Goal: Task Accomplishment & Management: Complete application form

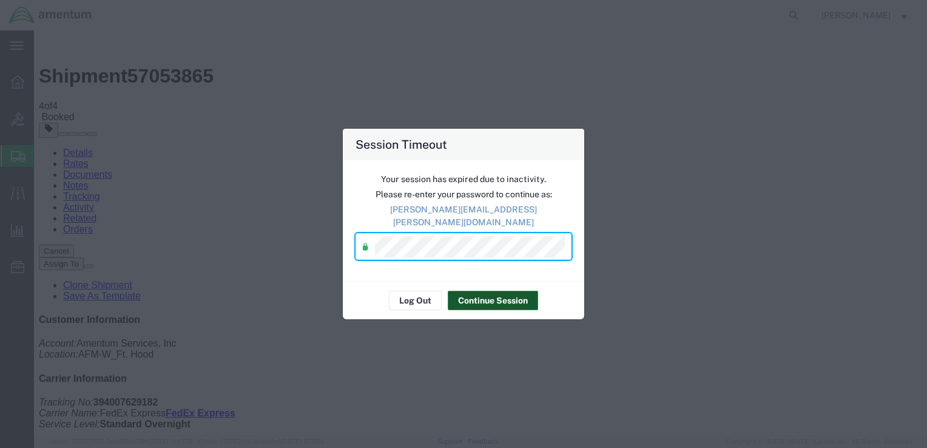
click at [485, 293] on button "Continue Session" at bounding box center [493, 300] width 90 height 19
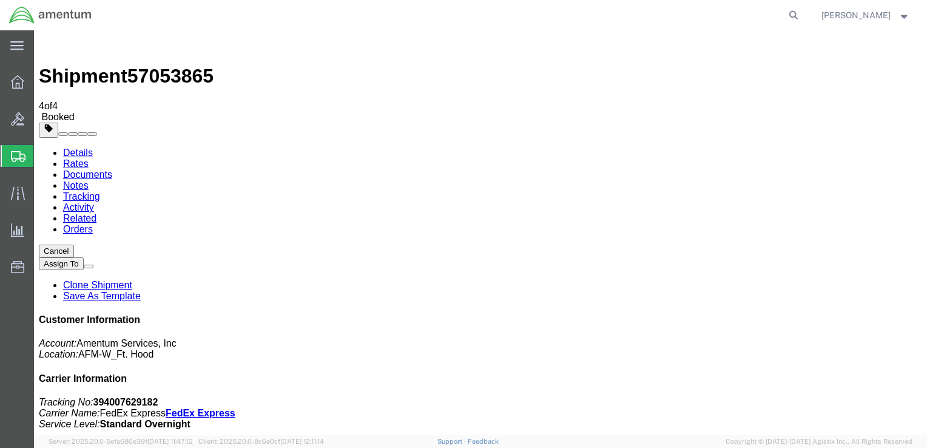
click at [0, 0] on span "Create Shipment" at bounding box center [0, 0] width 0 height 0
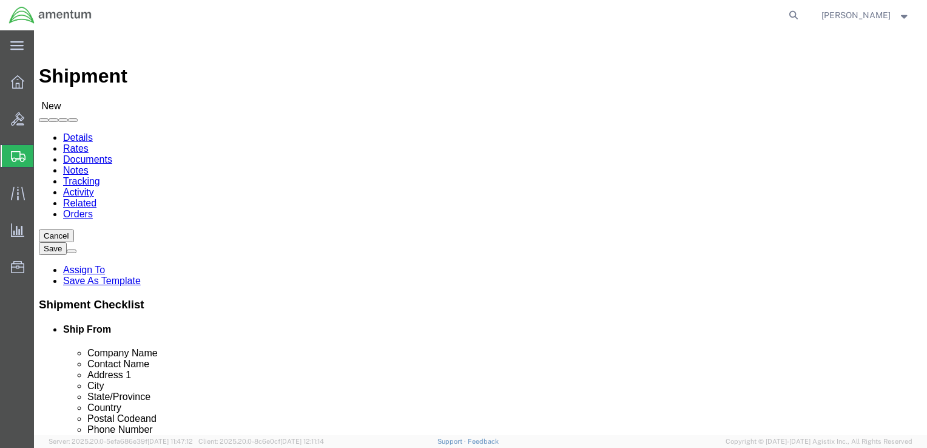
click input "text"
type input "Amentum"
click label "Address 1"
click input "text"
paste input "[PERSON_NAME]"
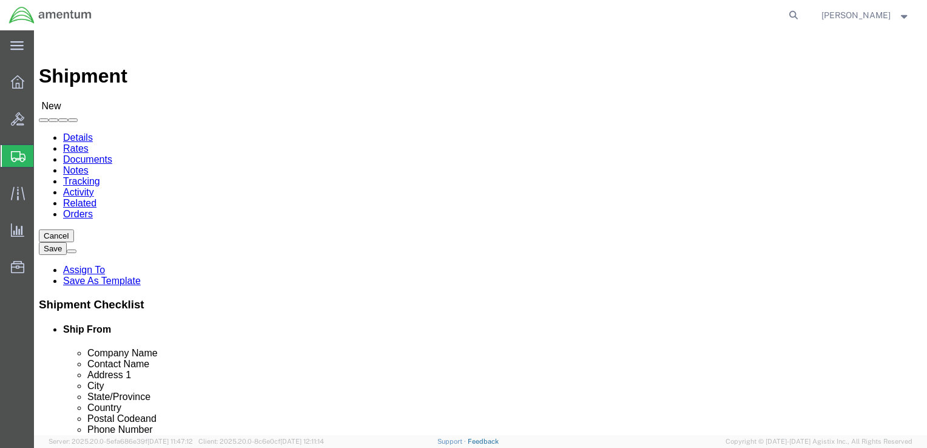
type input "[PERSON_NAME]"
click input "text"
paste input "[STREET_ADDRESS] Bldg. 296"
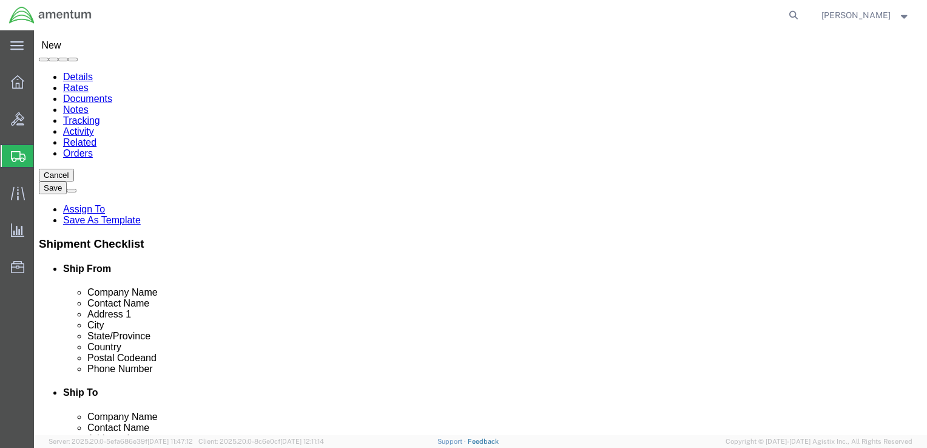
type input "[STREET_ADDRESS] Bldg. 296"
click input "text"
paste input "Yakima"
type input "Yakima"
click label "City"
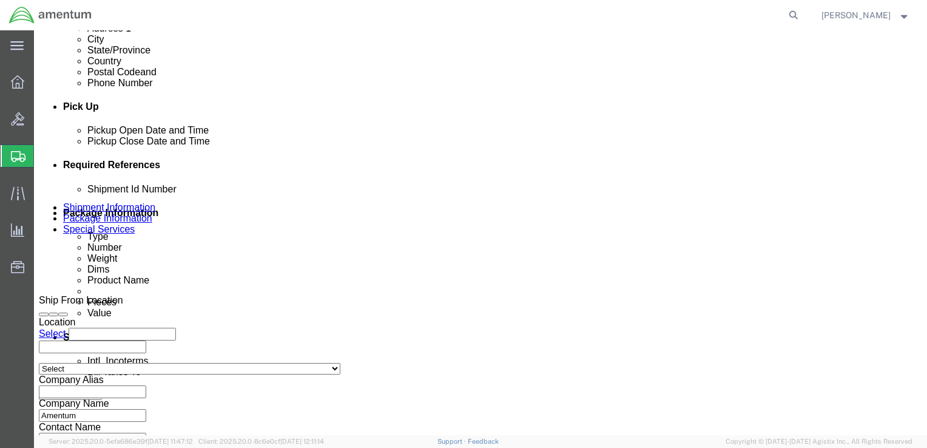
scroll to position [485, 0]
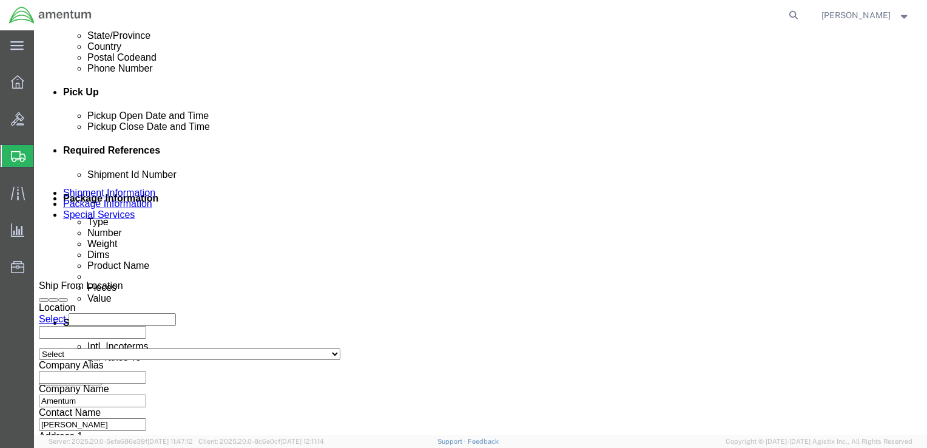
click body "Shipment New Details Rates Documents Notes Tracking Activity Related Orders Can…"
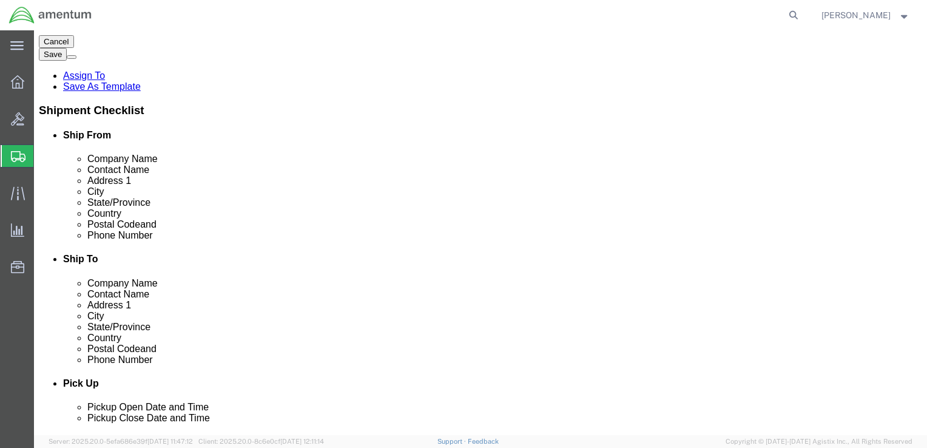
scroll to position [221, 0]
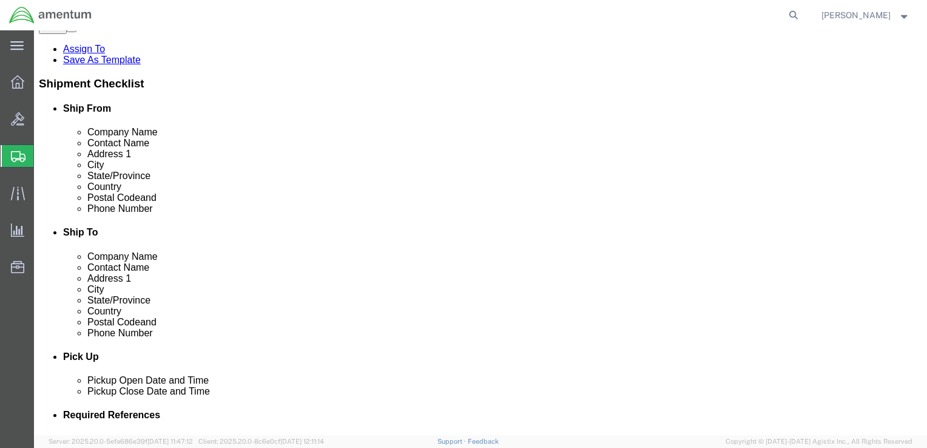
click input "text"
paste input "98901"
type input "98901"
click div "Phone Number"
click input "text"
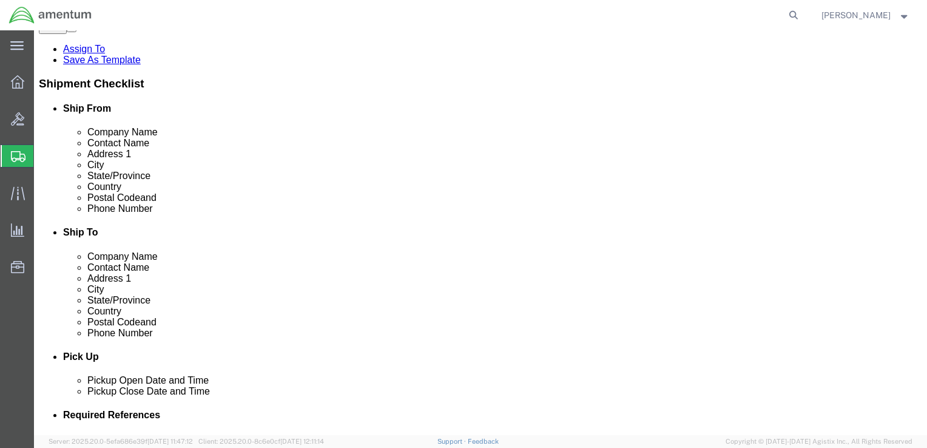
paste input "509.225.8729"
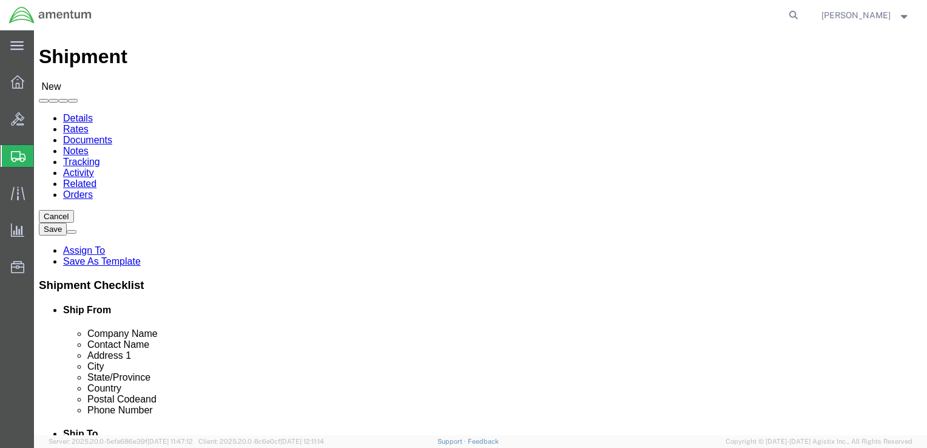
scroll to position [0, 0]
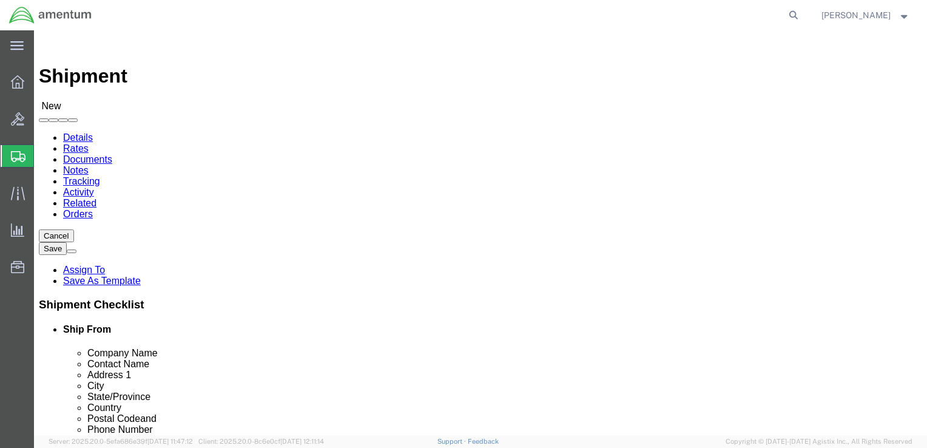
type input "[PHONE_NUMBER]"
click input "text"
type input "[PERSON_NAME]"
click p "- Amentum - ([PERSON_NAME]***) BLDG [STREET_ADDRESS][PERSON_NAME] Defrenn Army …"
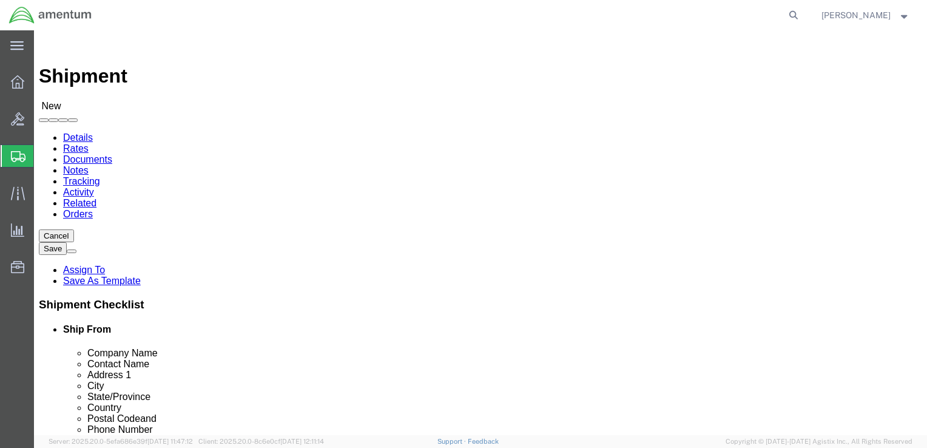
select select "[GEOGRAPHIC_DATA]"
click input "[PERSON_NAME]"
type input "[PERSON_NAME]"
click label "Contact Name"
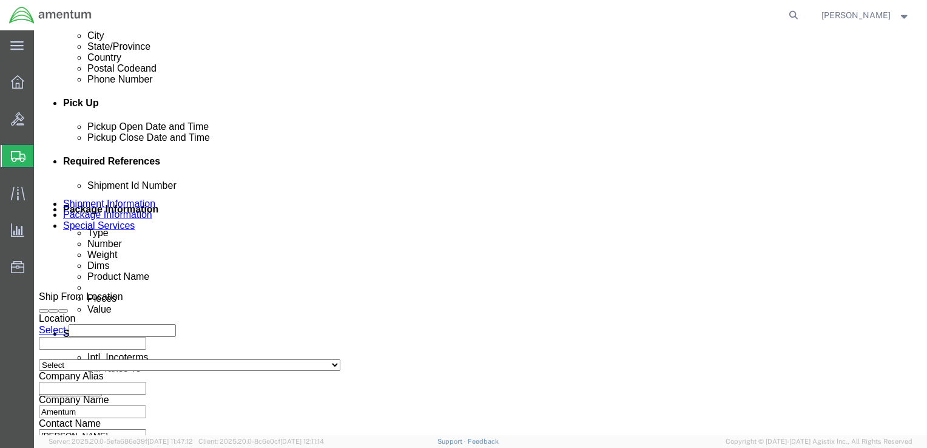
scroll to position [485, 0]
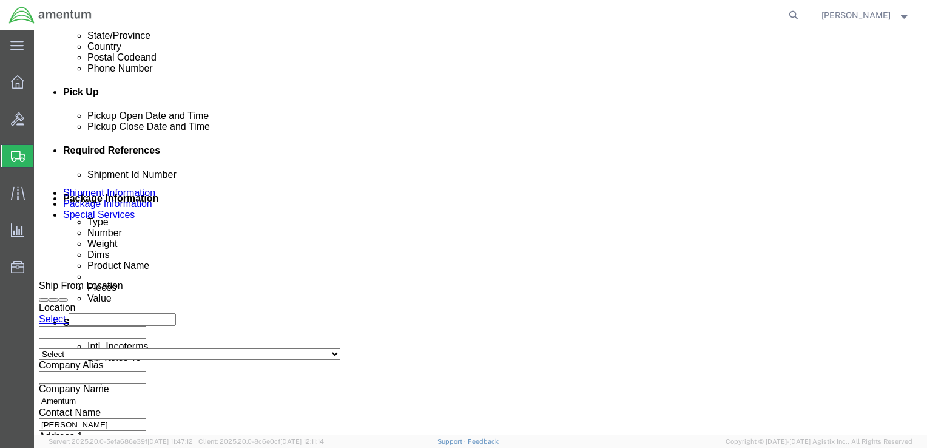
click input "text"
paste input "4999.R.2521.AW.AM.0F.YWKM.00"
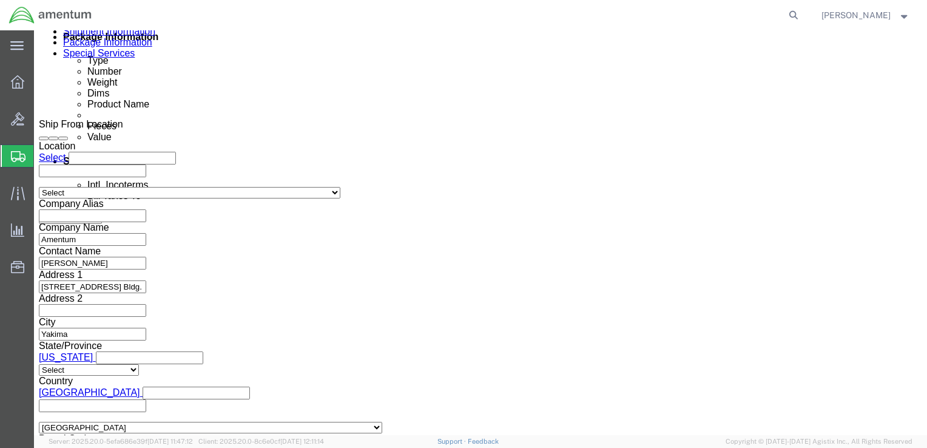
scroll to position [647, 0]
type input "4999.R.2521.AW.AM.0F.YWKM.00"
click button "Continue"
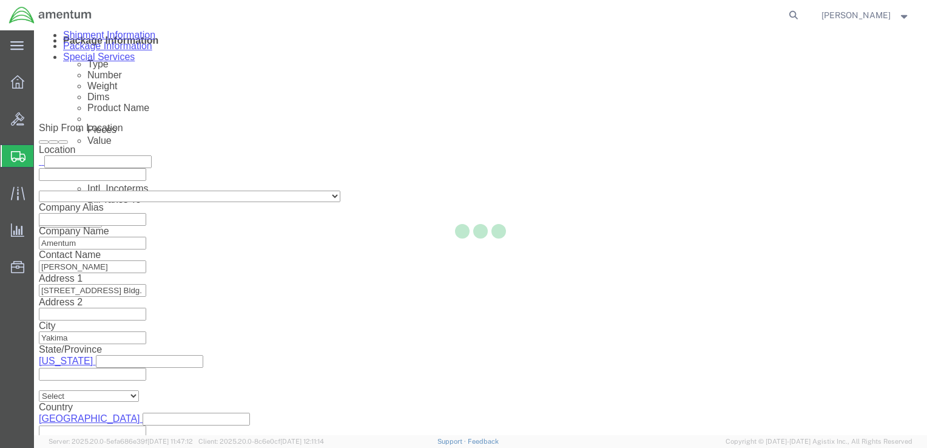
scroll to position [4, 0]
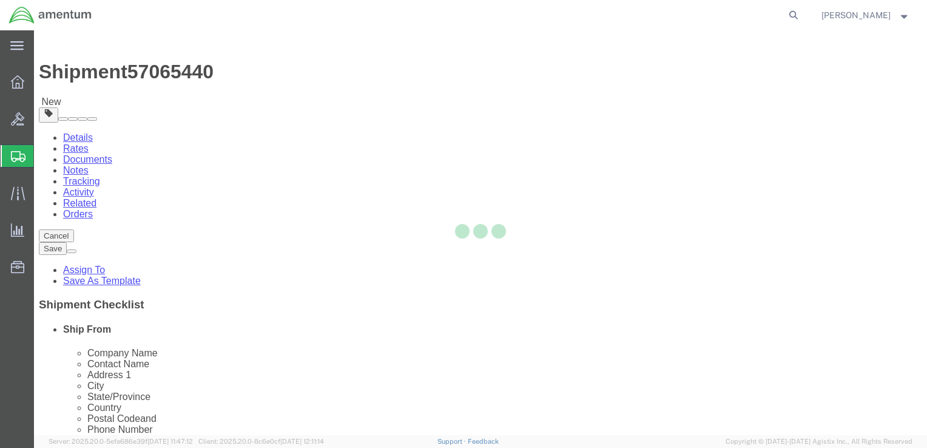
select select "CBOX"
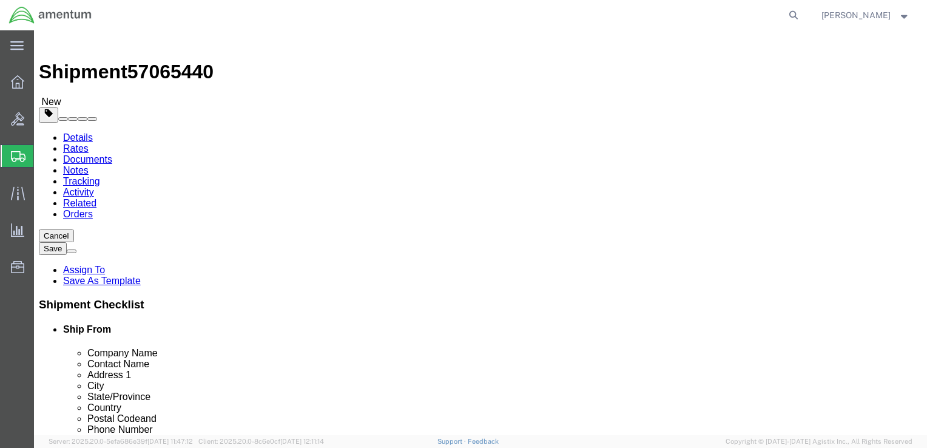
click input "text"
type input "16"
type input "15"
type input "3"
type input "7.5"
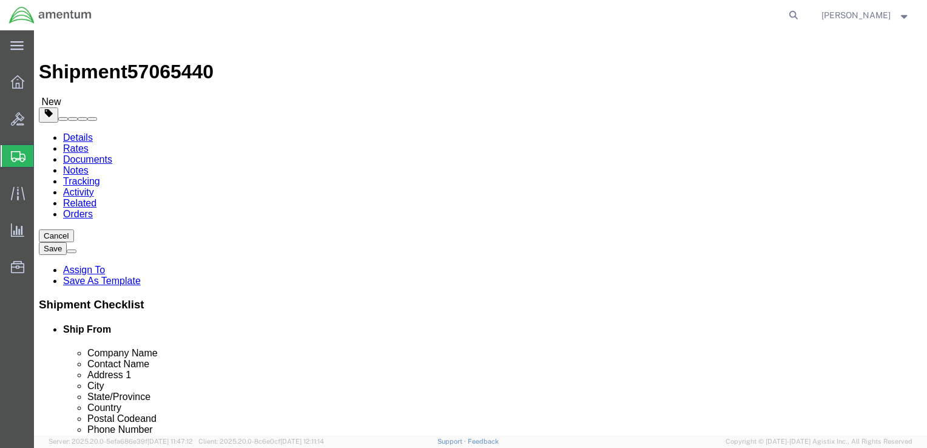
click link "Add Content"
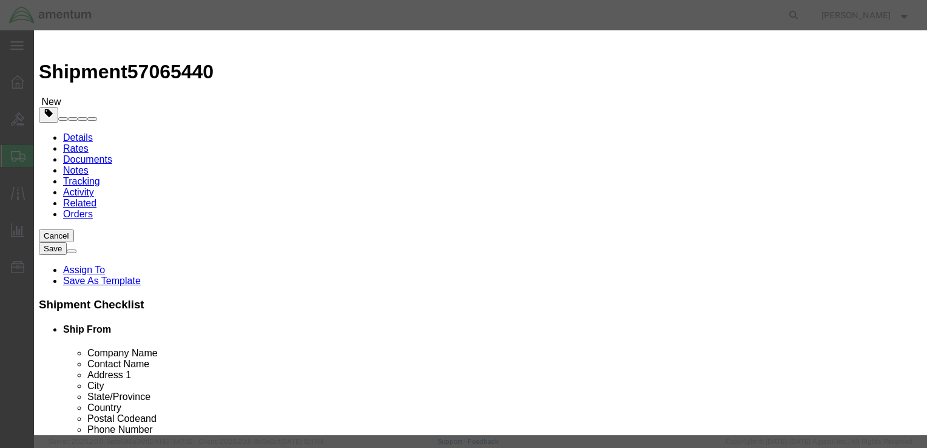
click input "text"
type input "Laptop"
type input "1"
type input "150.00"
click select "Select 50 55 60 65 70 85 92.5 100 125 175 250 300 400"
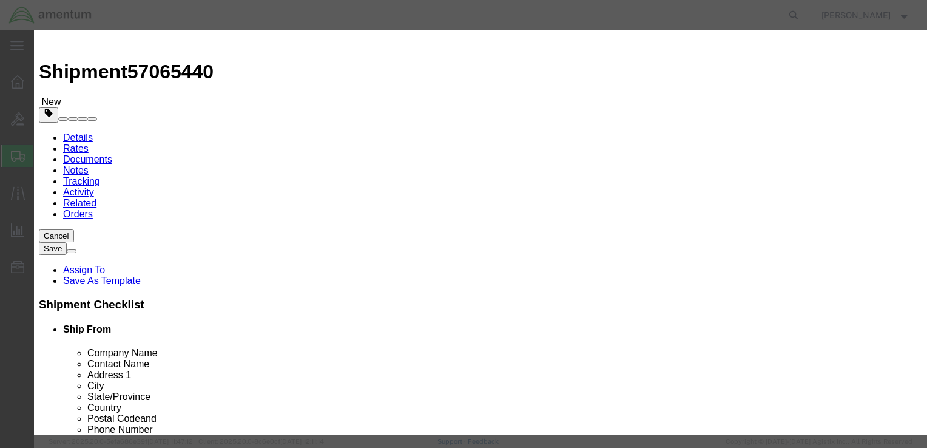
select select "50"
click select "Select 50 55 60 65 70 85 92.5 100 125 175 250 300 400"
click textarea
type textarea "Laptop"
click select "Select [GEOGRAPHIC_DATA] [GEOGRAPHIC_DATA] [GEOGRAPHIC_DATA] [GEOGRAPHIC_DATA] …"
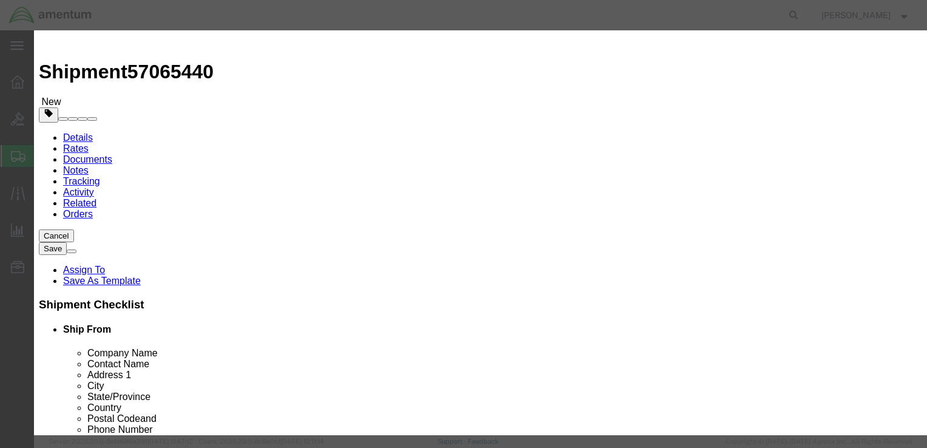
select select "US"
click select "Select [GEOGRAPHIC_DATA] [GEOGRAPHIC_DATA] [GEOGRAPHIC_DATA] [GEOGRAPHIC_DATA] …"
click button "Save & Close"
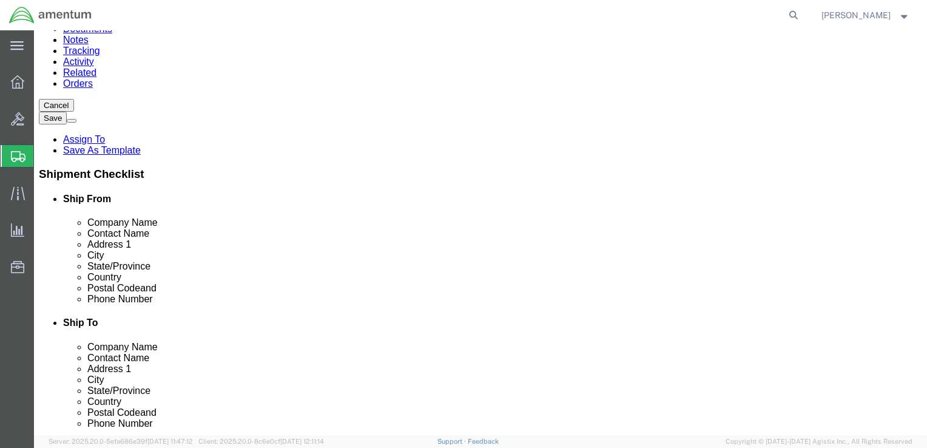
scroll to position [137, 0]
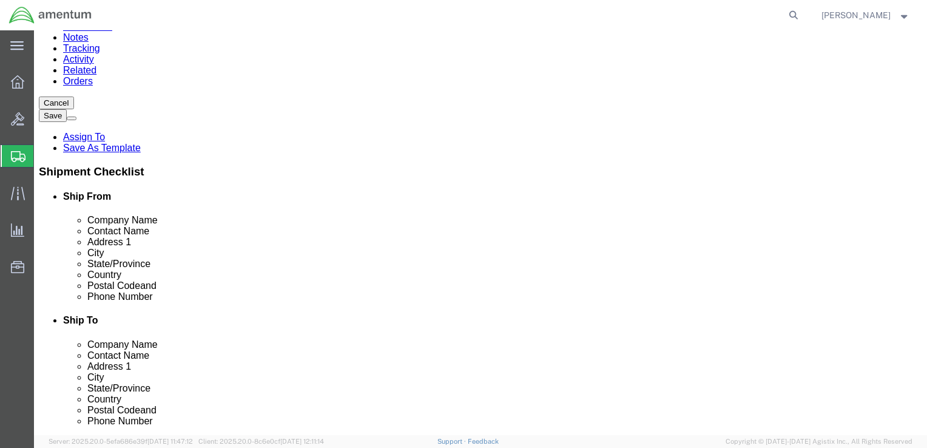
click button "Rate Shipment"
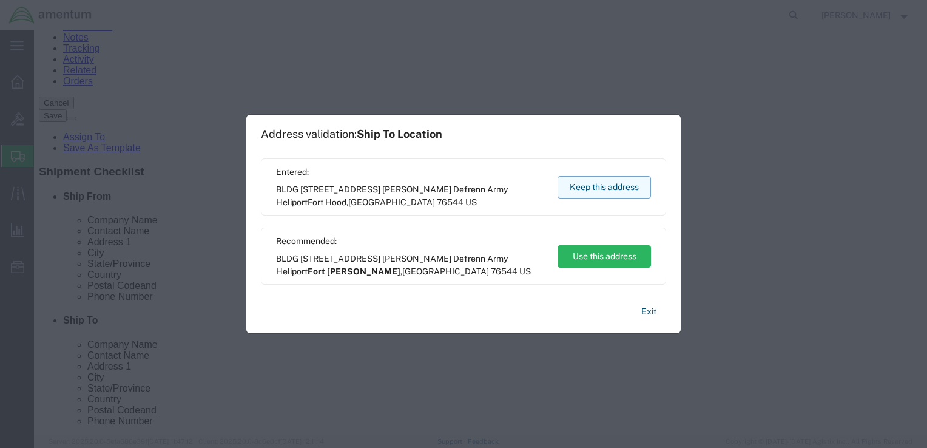
click at [605, 191] on button "Keep this address" at bounding box center [604, 187] width 93 height 22
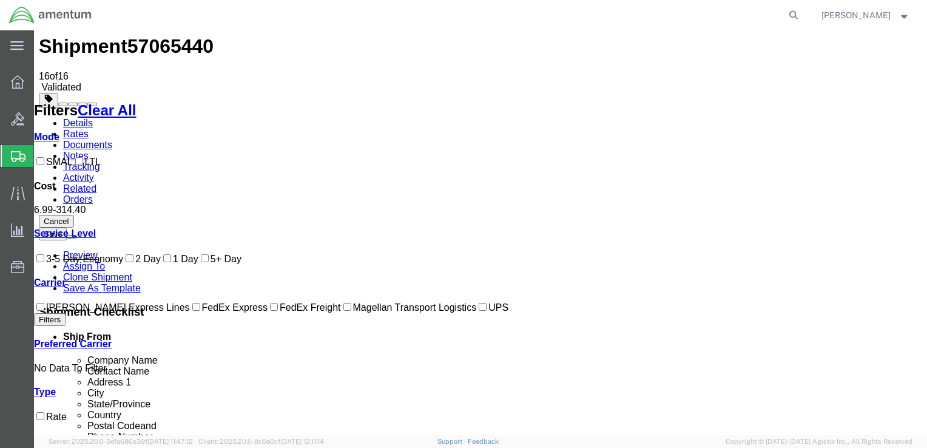
scroll to position [16, 0]
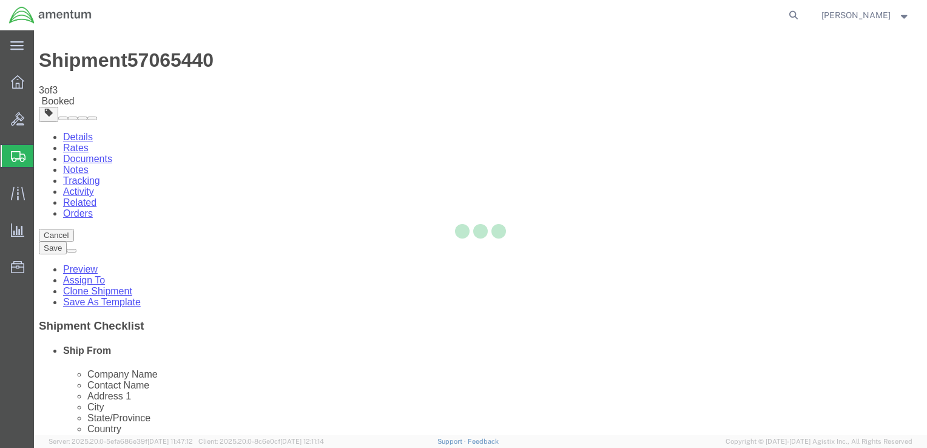
scroll to position [0, 0]
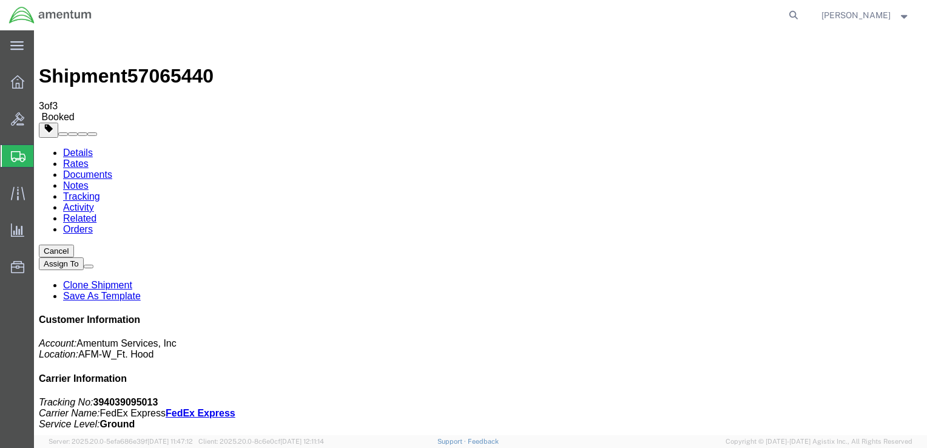
click at [0, 0] on span "Create Shipment" at bounding box center [0, 0] width 0 height 0
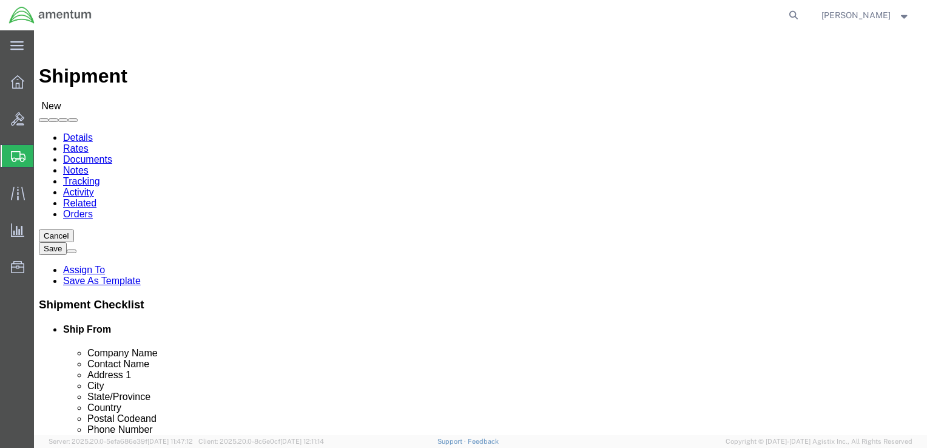
click input "text"
type input "[PERSON_NAME]"
drag, startPoint x: 195, startPoint y: 393, endPoint x: 184, endPoint y: 388, distance: 12.2
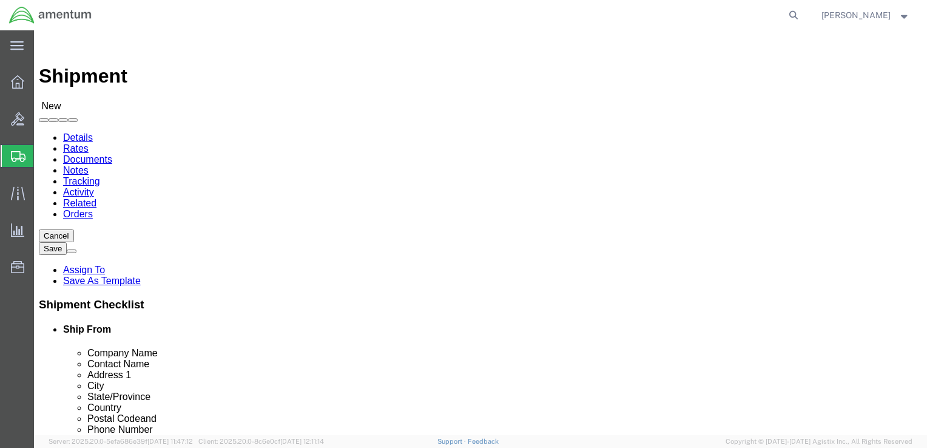
click p "- Amentum - ([PERSON_NAME]***) BLDG [STREET_ADDRESS][PERSON_NAME] Defrenn Army …"
select select "[GEOGRAPHIC_DATA]"
click input "[PERSON_NAME]"
type input "[PERSON_NAME]"
click div "Location Select Select My Profile Location [PHONE_NUMBER] [PHONE_NUMBER] [PHONE…"
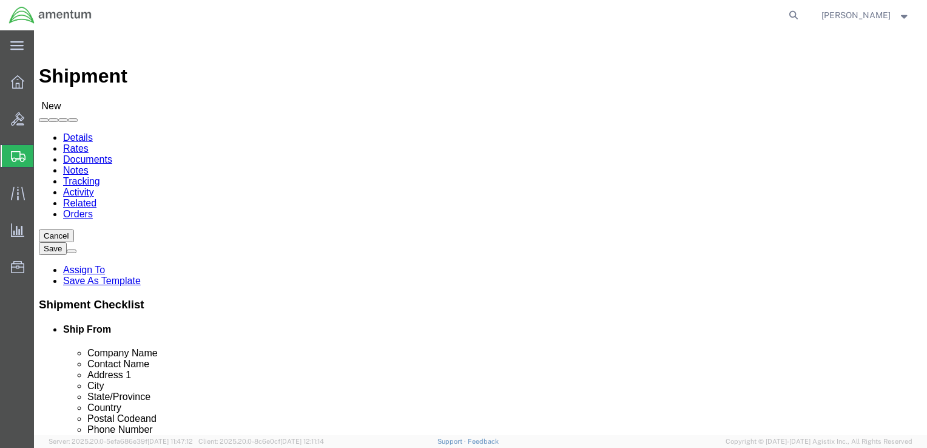
click input "text"
type input "[PERSON_NAME]"
click p "- Amentum - ([PERSON_NAME]) [STREET_ADDRESS][PERSON_NAME][PERSON_NAME]"
select select "KS"
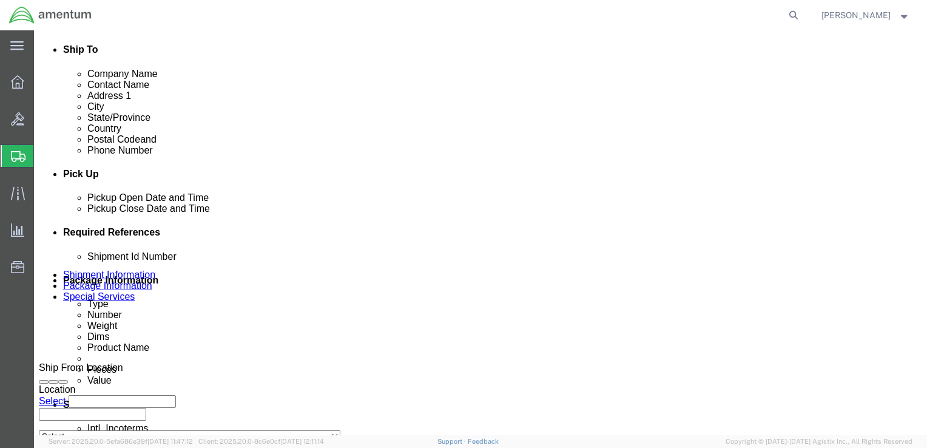
scroll to position [425, 0]
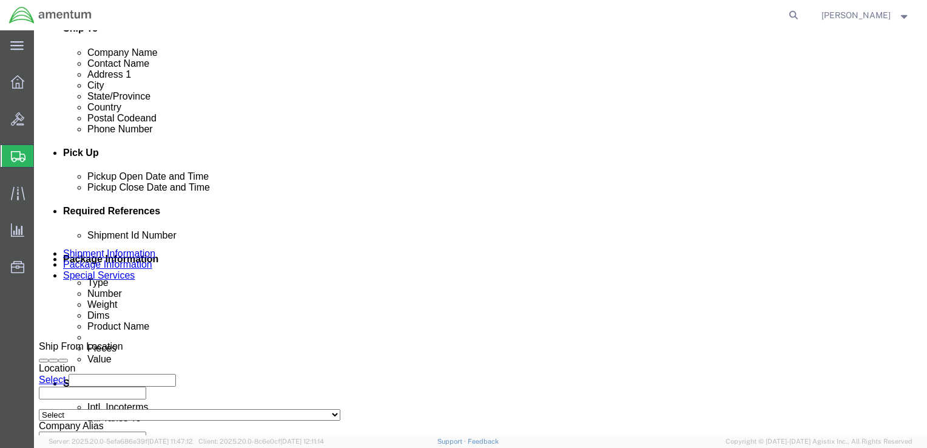
type input "[PERSON_NAME]"
click input "text"
paste input "4999.R.2521.AQ.AR.0B.[GEOGRAPHIC_DATA]00"
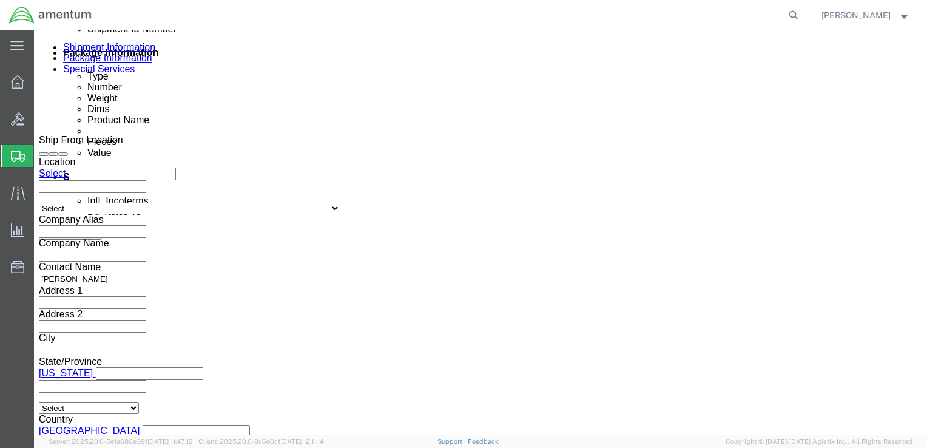
scroll to position [647, 0]
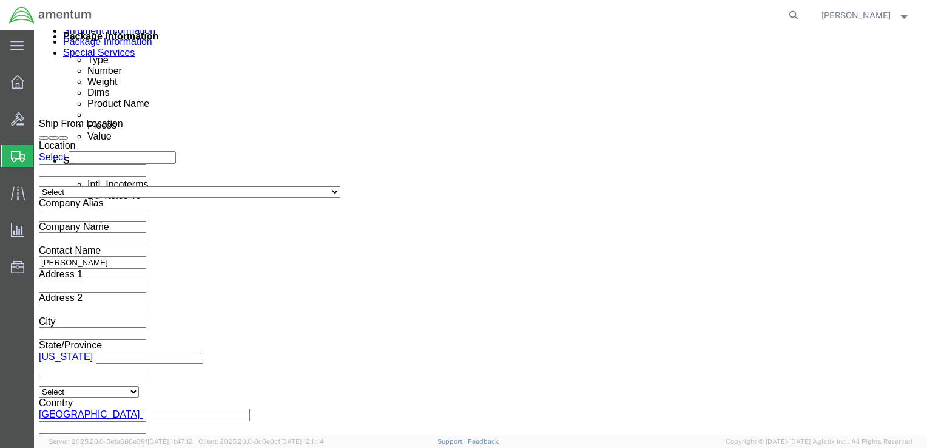
type input "4999.R.2521.AQ.AR.0B.[GEOGRAPHIC_DATA]00"
click button "Continue"
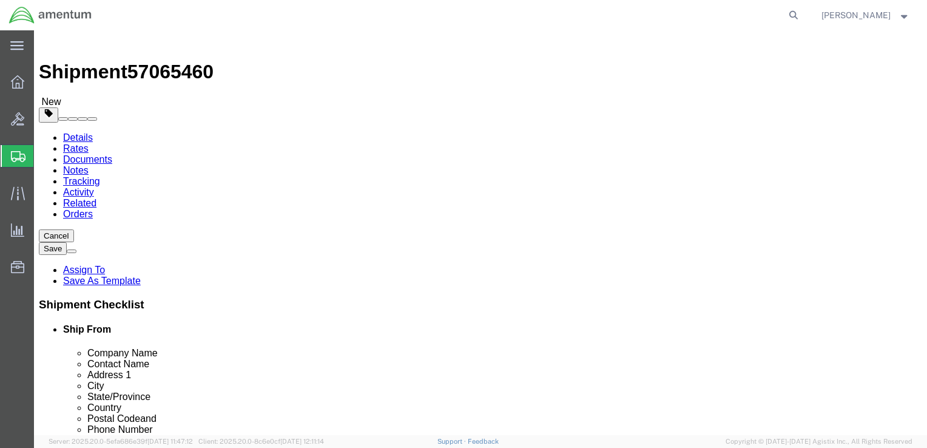
scroll to position [65, 0]
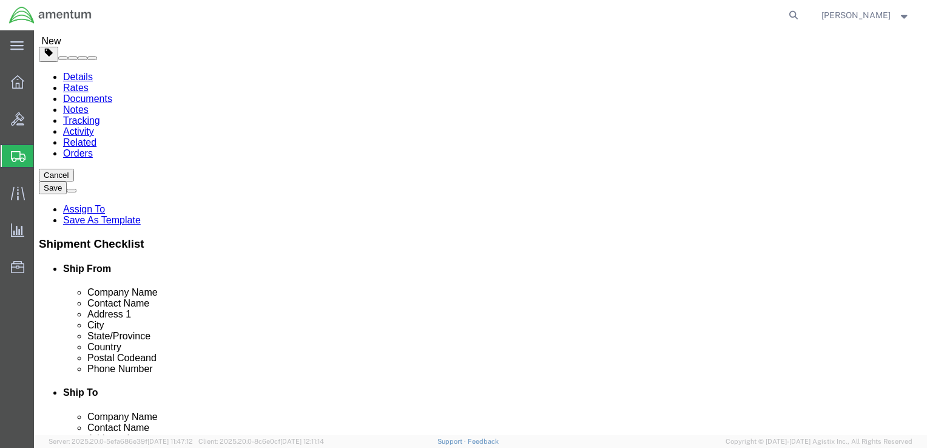
click select "Select BCK Boxes Bale(s) Basket(s) Bolt(s) Bottle(s) Buckets Bulk Bundle(s) Can…"
select select "PSNS"
click select "Select BCK Boxes Bale(s) Basket(s) Bolt(s) Bottle(s) Buckets Bulk Bundle(s) Can…"
click div "Package Type Select BCK Boxes Bale(s) Basket(s) Bolt(s) Bottle(s) Buckets Bulk …"
click input "text"
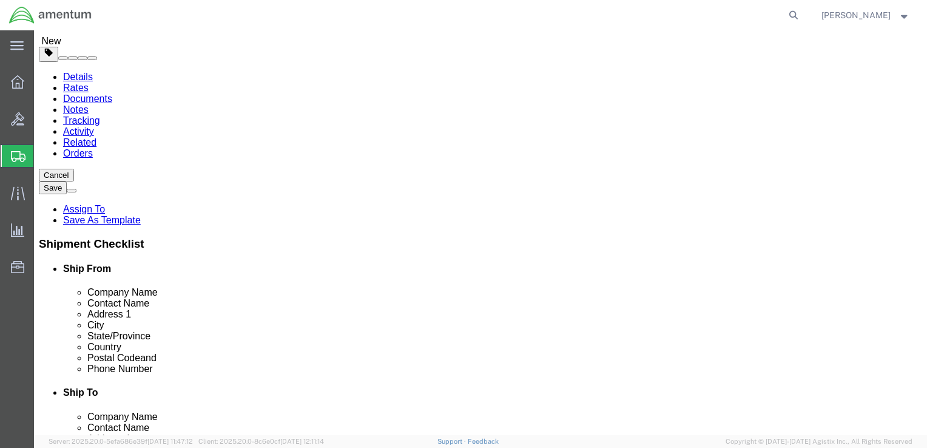
type input "1"
click input "text"
type input "70"
type input "40"
type input "68"
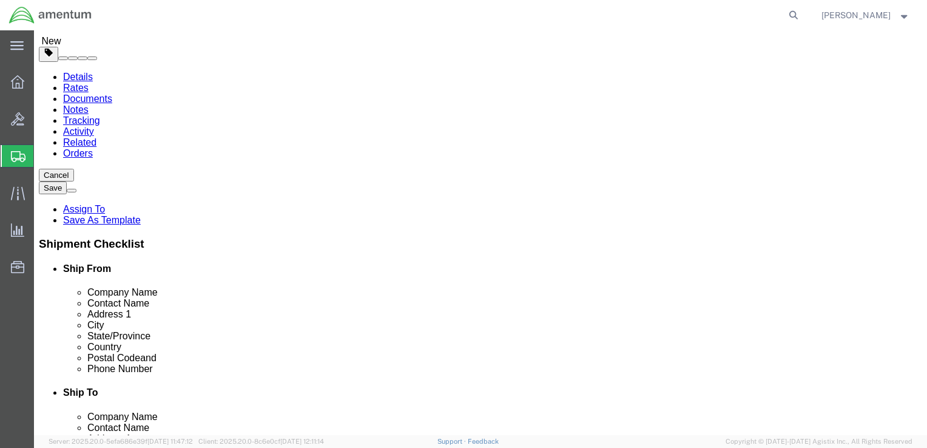
type input "1365"
click link "Add Content"
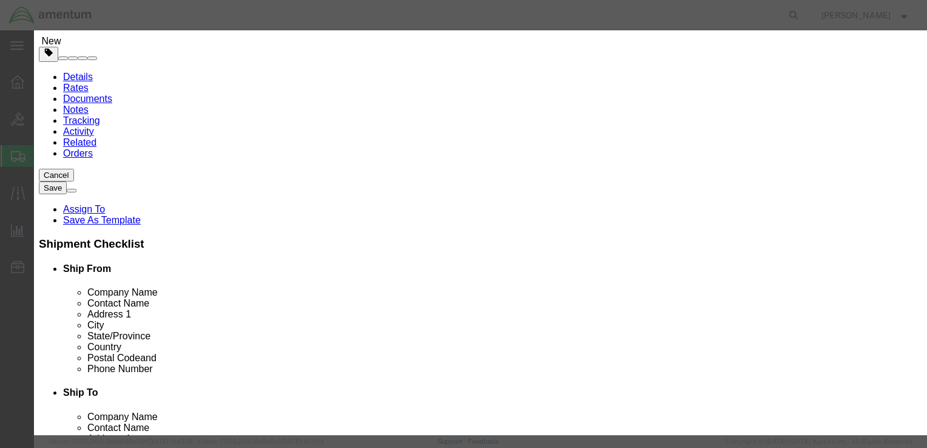
click input "text"
type input "Brake"
type input "1"
click input "text"
type input "3500.00"
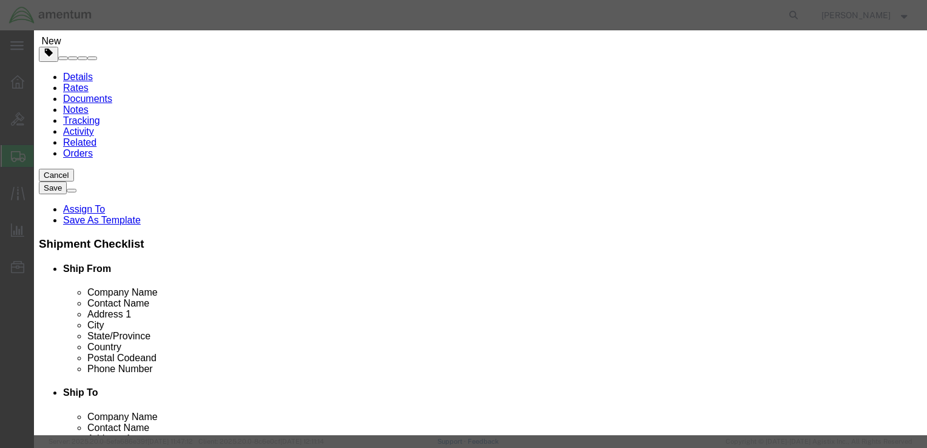
click select "Select 50 55 60 65 70 85 92.5 100 125 175 250 300 400"
select select "50"
click select "Select 50 55 60 65 70 85 92.5 100 125 175 250 300 400"
click textarea
type textarea "Brake"
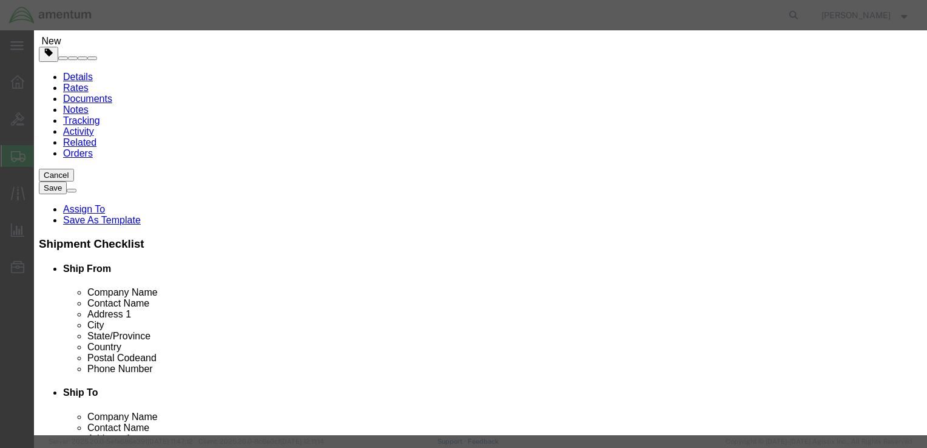
click div "Description Brake"
click select "Select [GEOGRAPHIC_DATA] [GEOGRAPHIC_DATA] [GEOGRAPHIC_DATA] [GEOGRAPHIC_DATA] …"
select select "US"
click select "Select [GEOGRAPHIC_DATA] [GEOGRAPHIC_DATA] [GEOGRAPHIC_DATA] [GEOGRAPHIC_DATA] …"
click button "Save & Close"
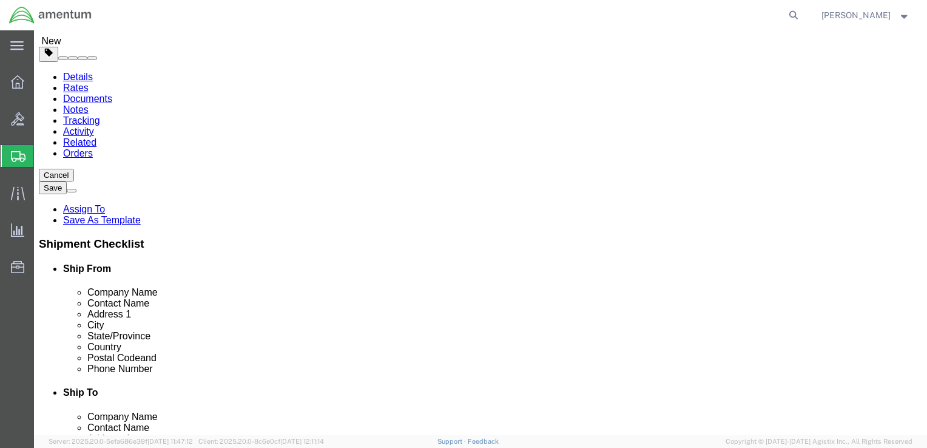
click button "Rate Shipment"
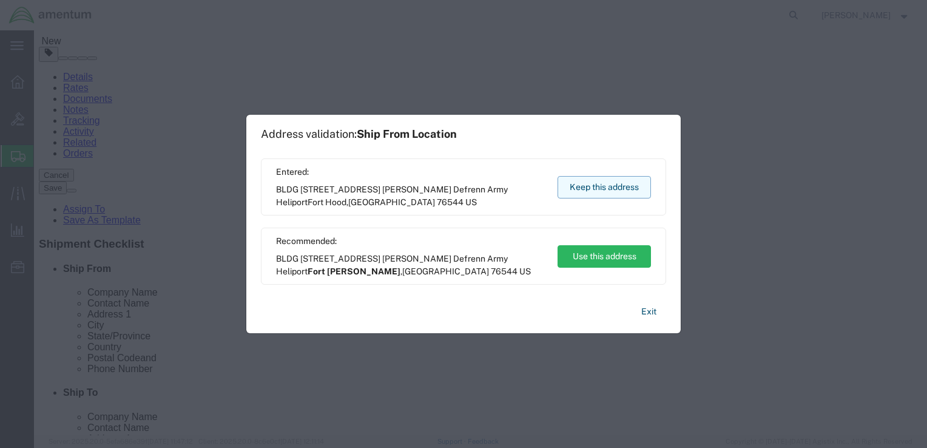
click at [585, 183] on button "Keep this address" at bounding box center [604, 187] width 93 height 22
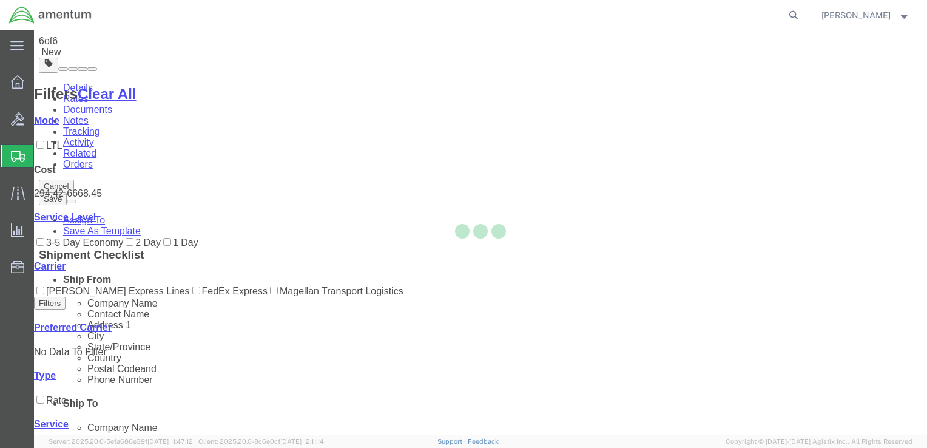
scroll to position [25, 0]
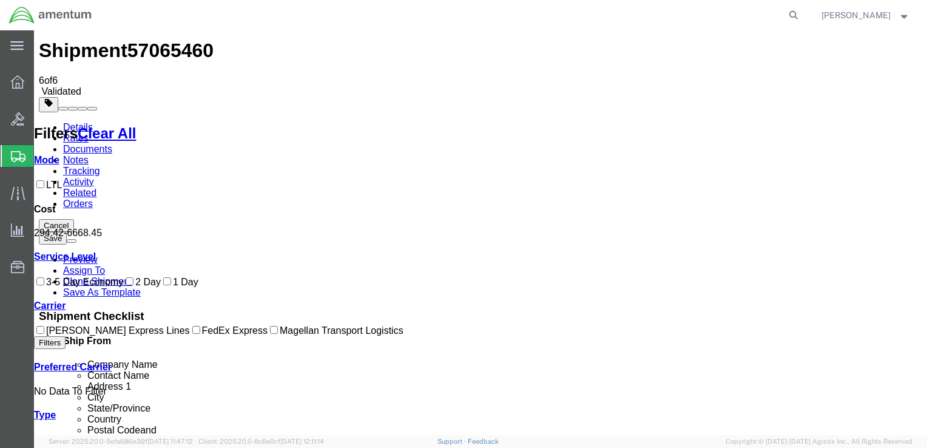
click at [75, 122] on link "Details" at bounding box center [78, 127] width 30 height 10
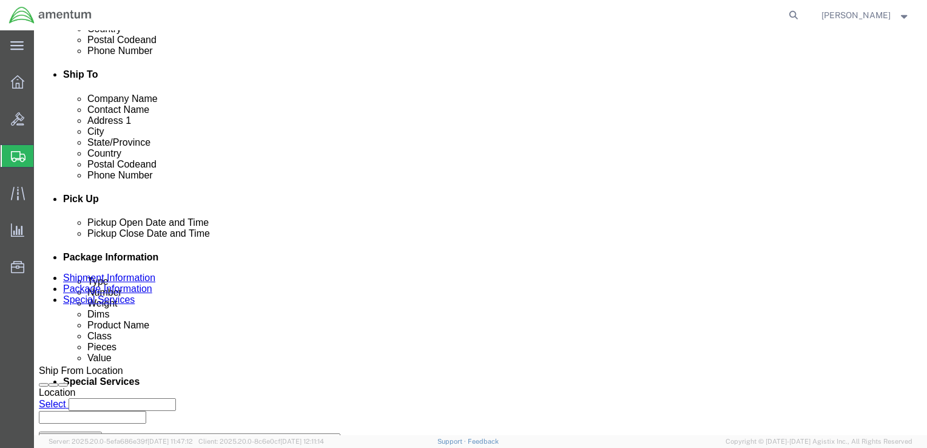
scroll to position [450, 0]
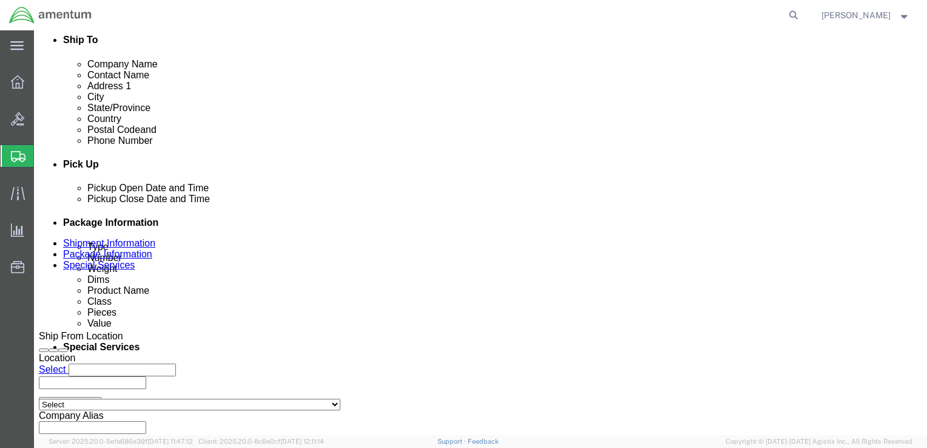
click div "[DATE] 11:00 AM"
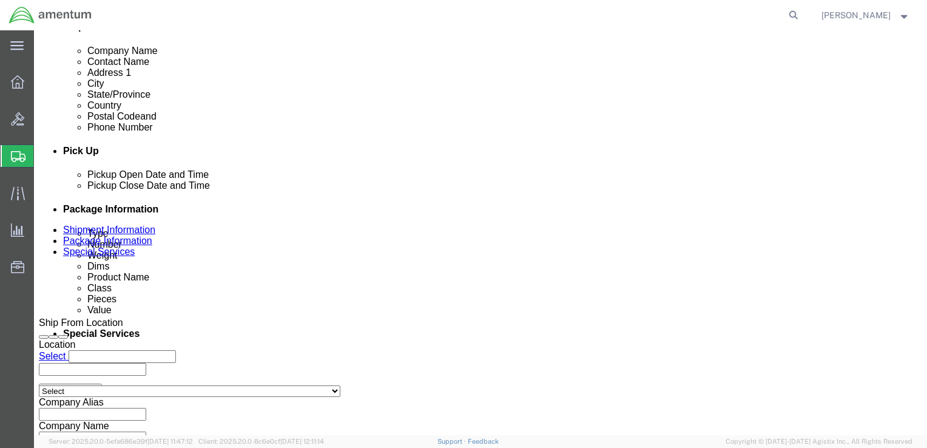
click div "Pickup Date: Pickup Start Date Pickup Start Time Pickup Open Date and Time [DAT…"
click div "[DATE] 11:00 AM"
type input "8:00 AM"
click button "Apply"
click div "[DATE] 12:00 PM"
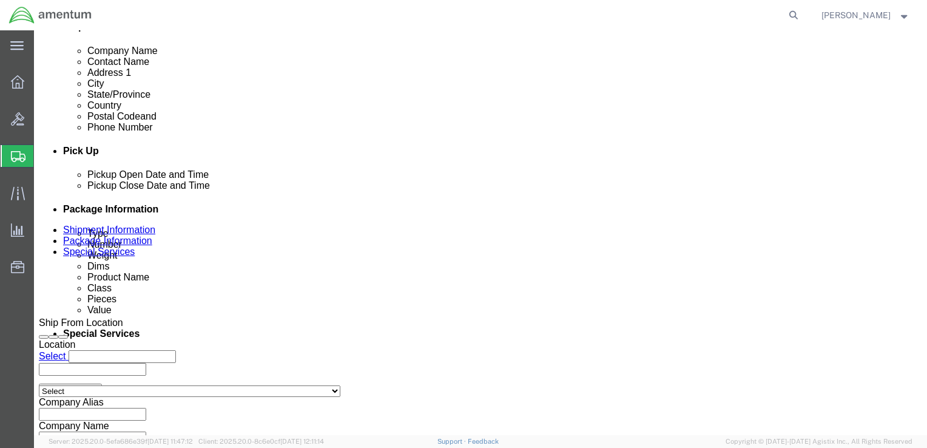
type input "3:00 PM"
click button "Apply"
click button "Rate Shipment"
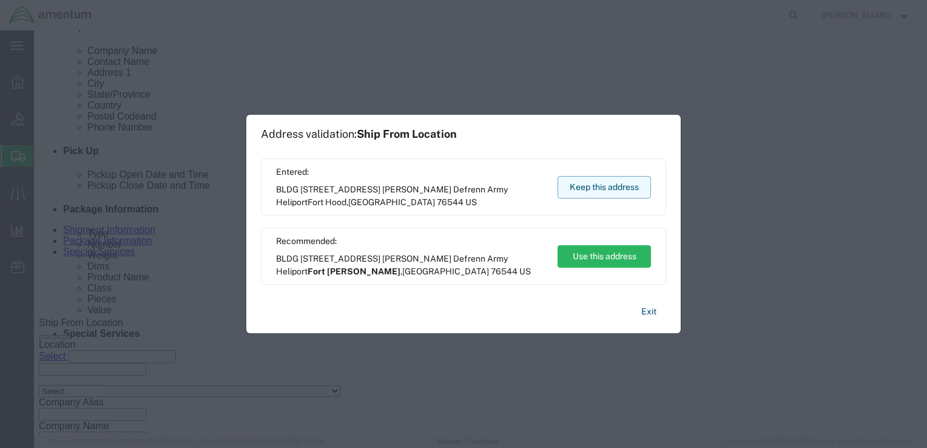
click at [578, 186] on button "Keep this address" at bounding box center [604, 187] width 93 height 22
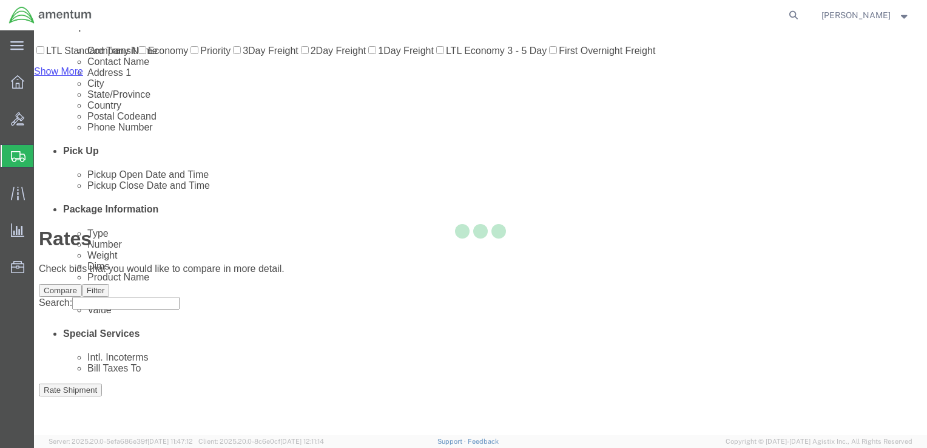
scroll to position [30, 0]
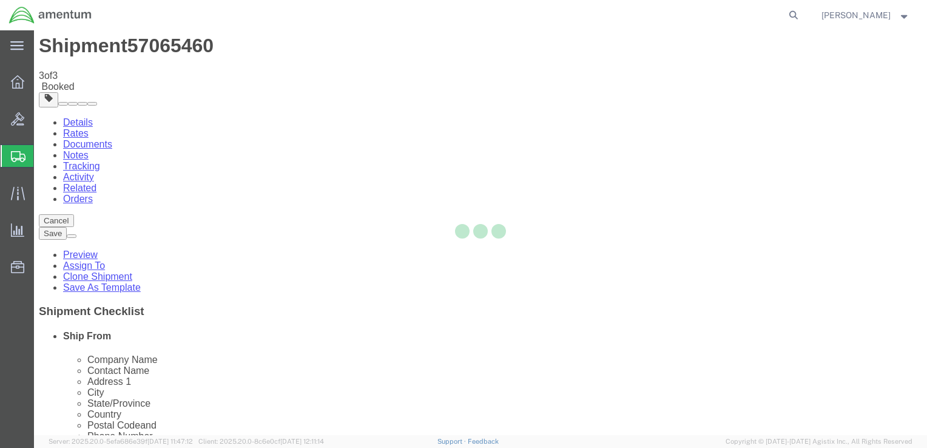
scroll to position [0, 0]
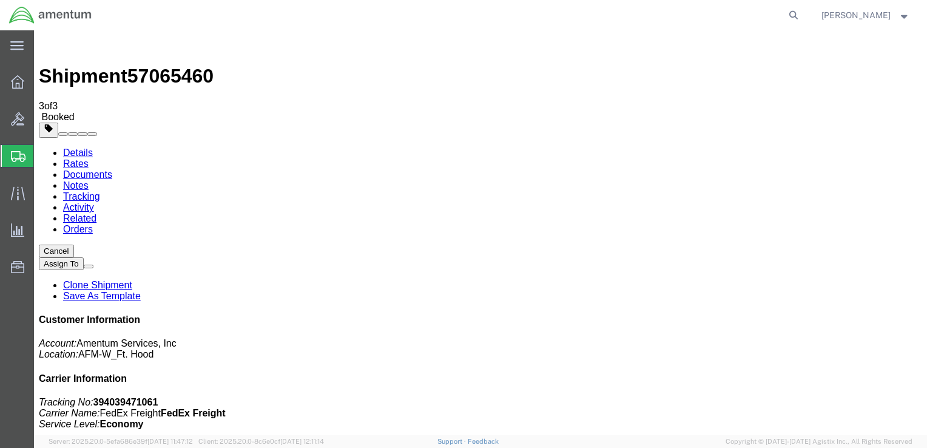
click at [0, 0] on span "Create Shipment" at bounding box center [0, 0] width 0 height 0
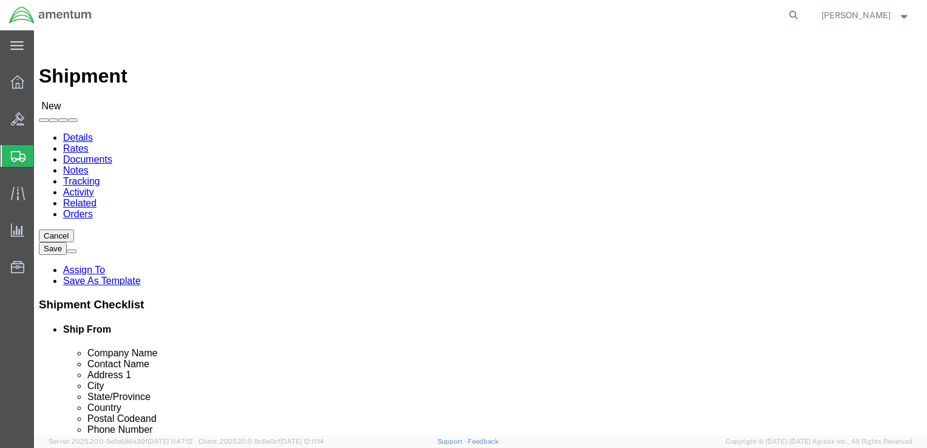
click input "text"
type input "3 227th AHB 1ACB 1CD"
click input "text"
type input "CW3 Berrgloff"
click input "text"
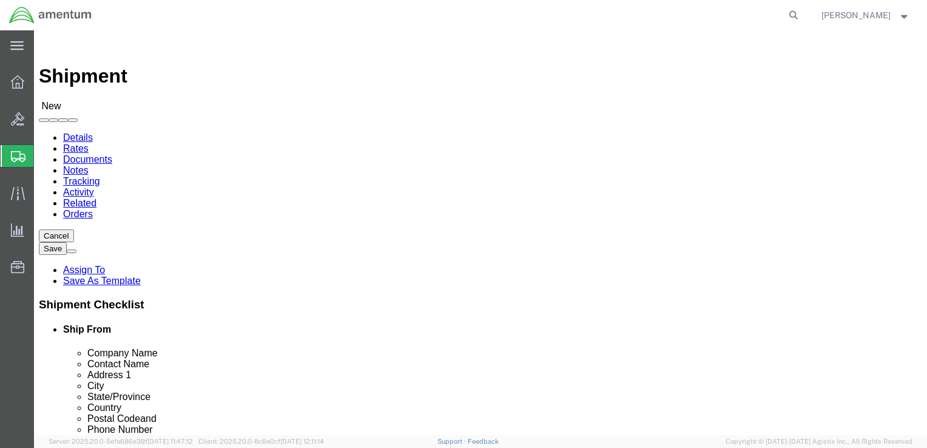
type input "BLDG [STREET_ADDRESS][PERSON_NAME]"
click input "text"
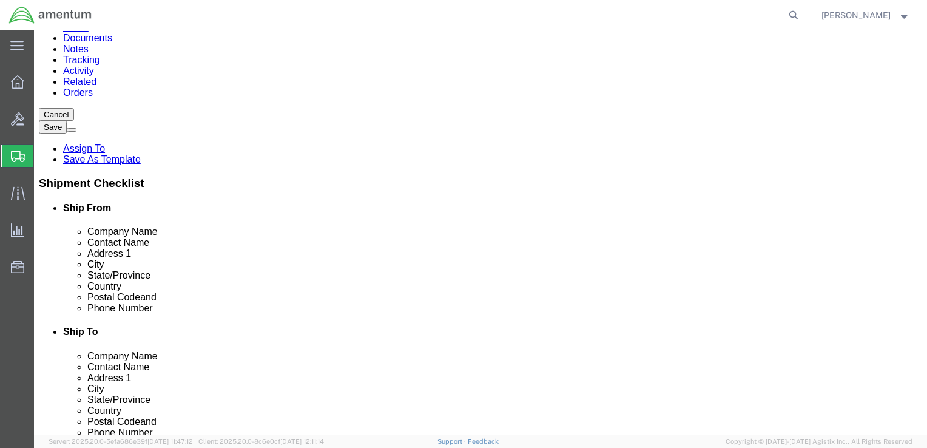
scroll to position [121, 0]
type input "Fort Hood"
click label "City"
click input "text"
type input "76544"
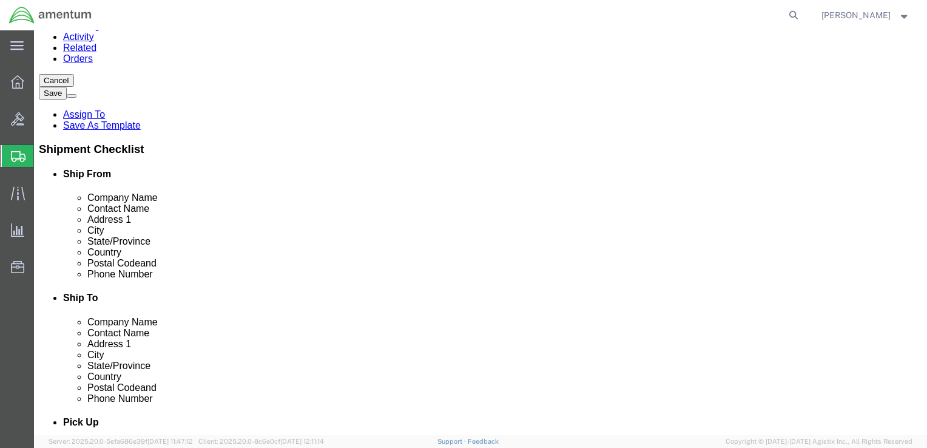
scroll to position [182, 0]
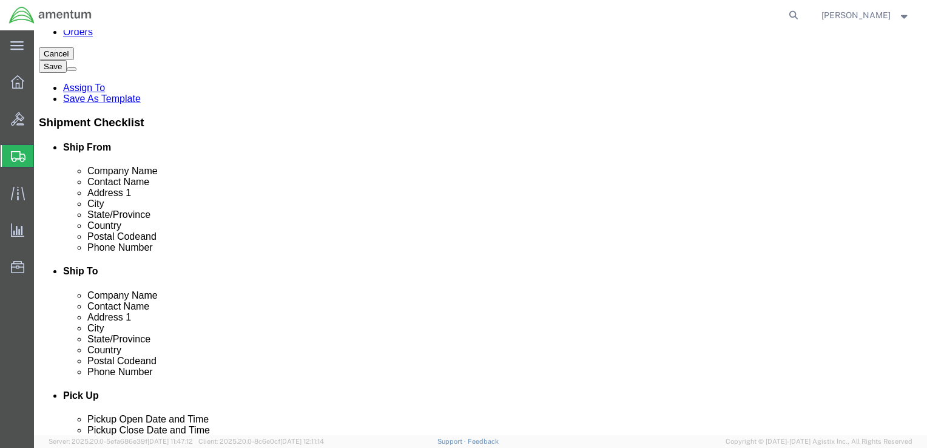
click label "Country"
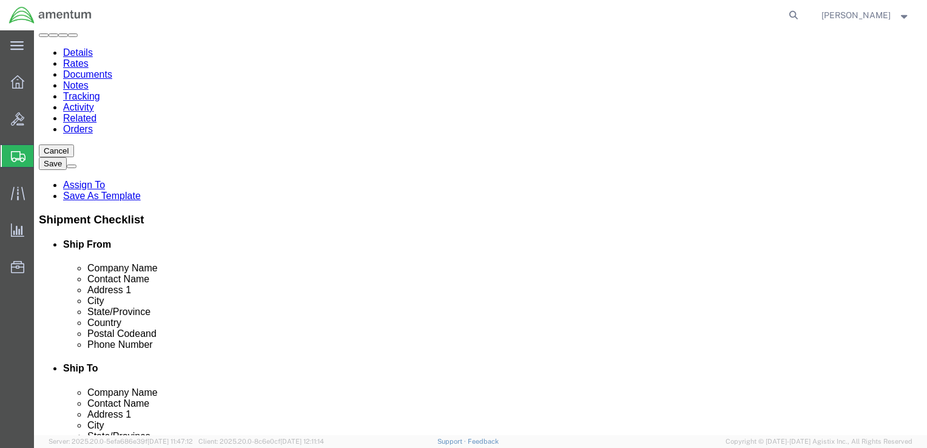
scroll to position [0, 0]
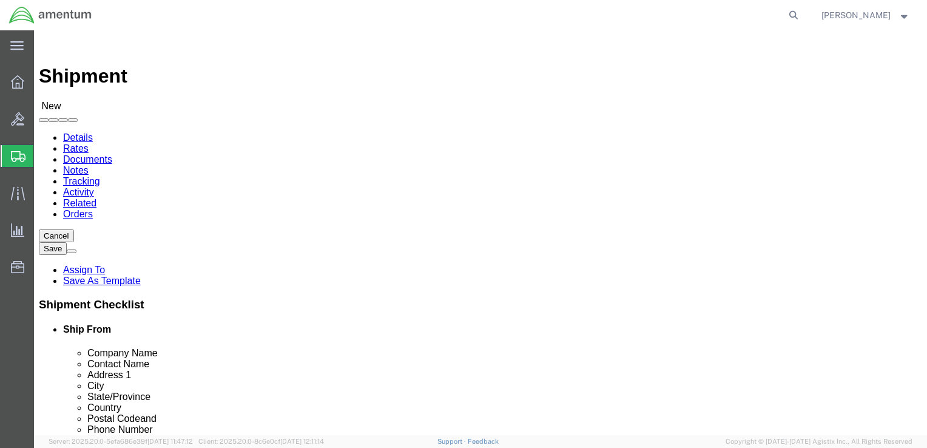
click input "CW3 Berrgloff"
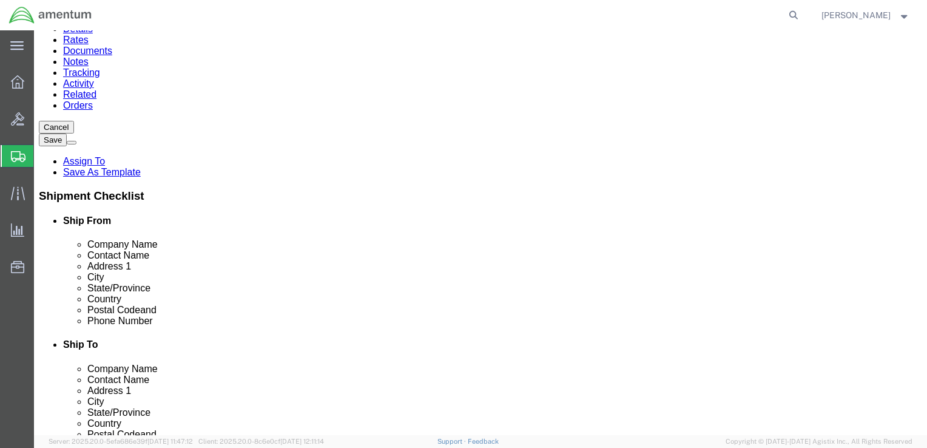
scroll to position [121, 0]
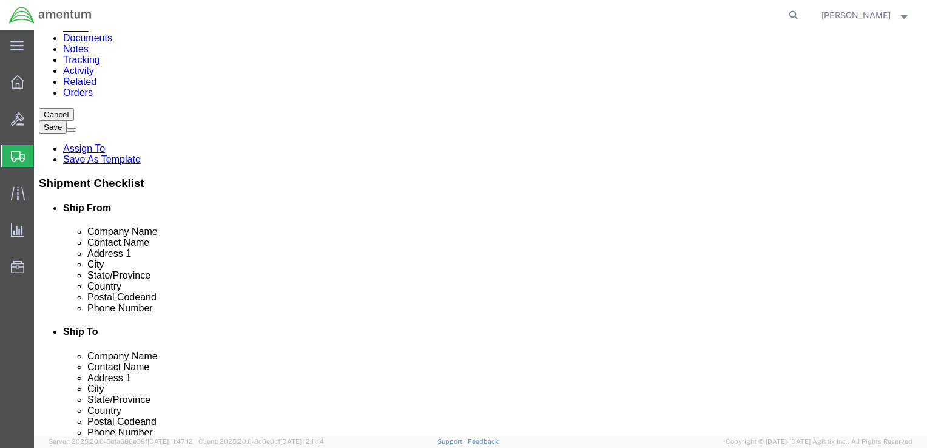
click input "text"
click label "Email"
click input "text"
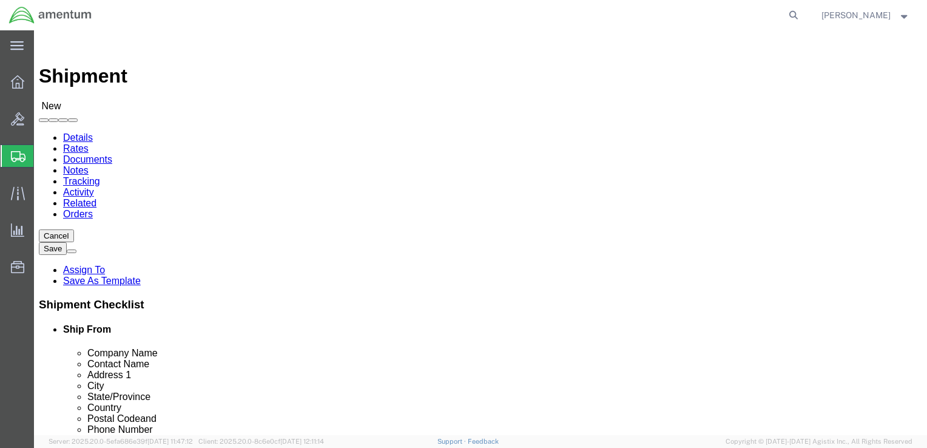
type input "[PHONE_NUMBER]"
click input "text"
drag, startPoint x: 235, startPoint y: 226, endPoint x: 123, endPoint y: 227, distance: 112.9
click div "3 227th AHB 1ACB 1CD 3"
drag, startPoint x: 485, startPoint y: 226, endPoint x: 448, endPoint y: 224, distance: 37.7
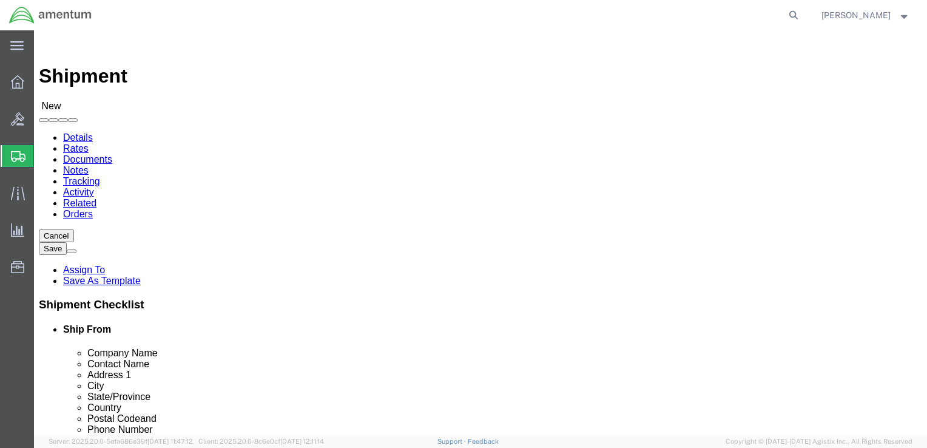
click input "3 227th"
paste input "AHB 1ACB 1CD"
type input "3 227th AHB 1ACB 1CD"
click input "text"
type input "CW2 [PERSON_NAME]"
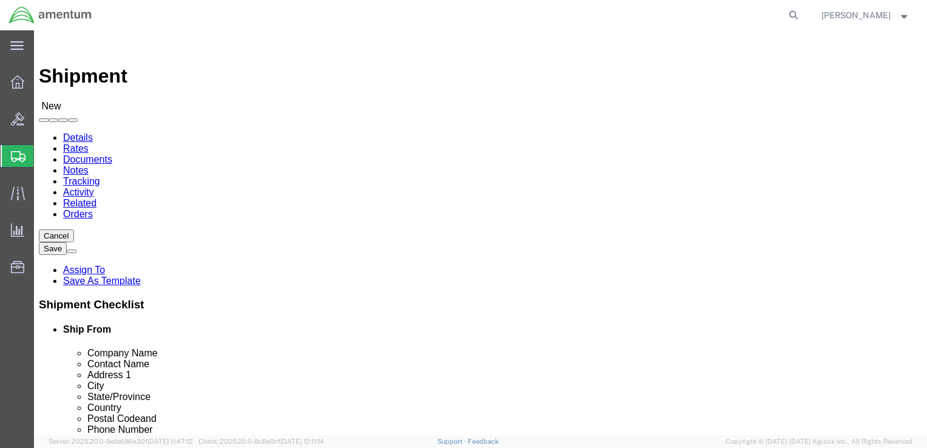
click input "text"
type input "[STREET_ADDRESS]"
click input "text"
click input "[PERSON_NAME]"
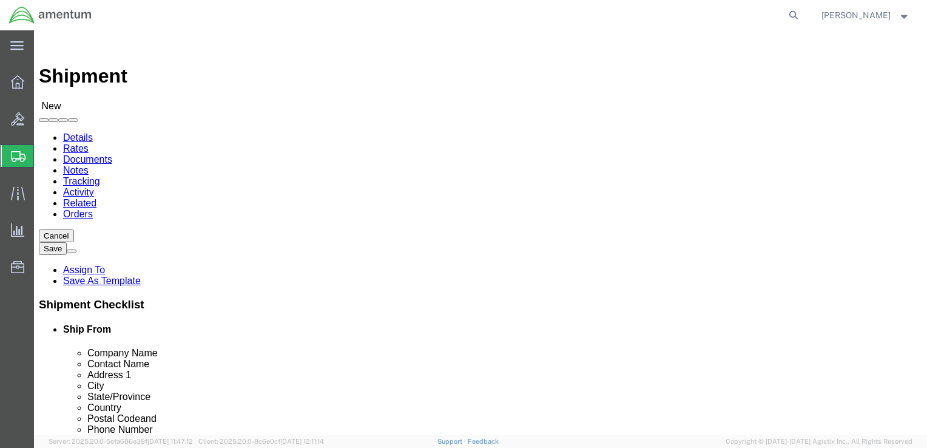
type input "[PERSON_NAME][GEOGRAPHIC_DATA]"
click label "Address 2"
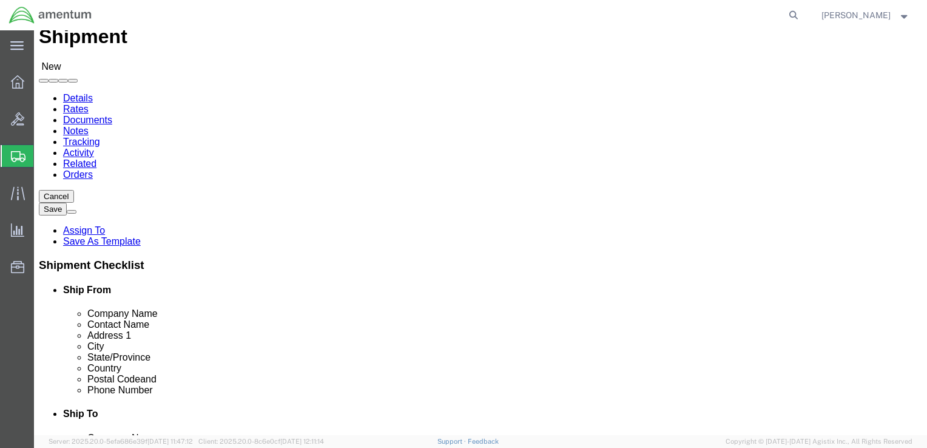
scroll to position [61, 0]
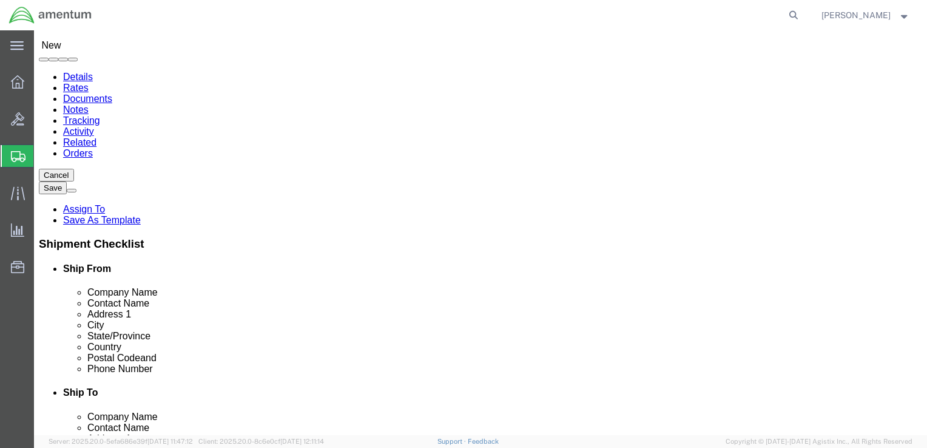
click input "Postal Code"
type input "95652"
click input "text"
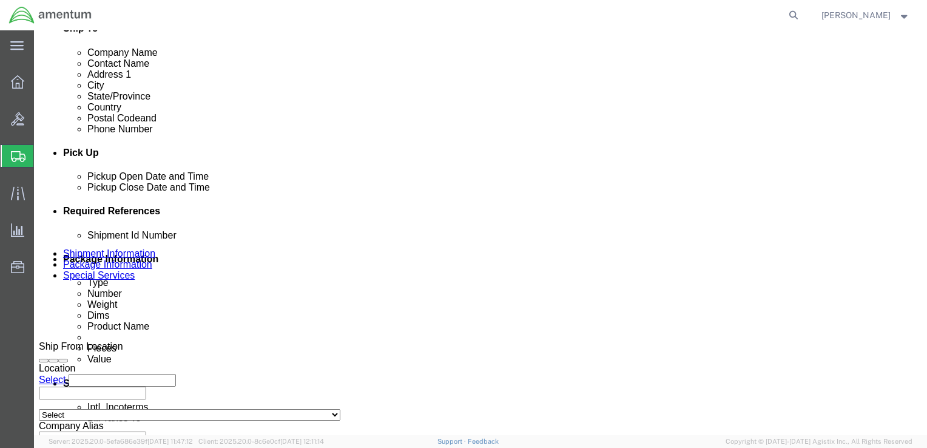
scroll to position [485, 0]
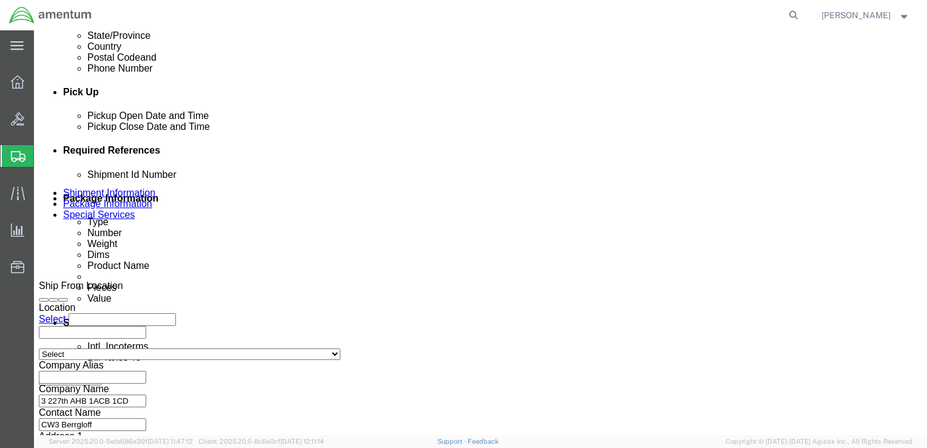
type input "[PHONE_NUMBER]"
click input "text"
paste input "4999.R.2521.BC.AZ.0K.CAVA.00"
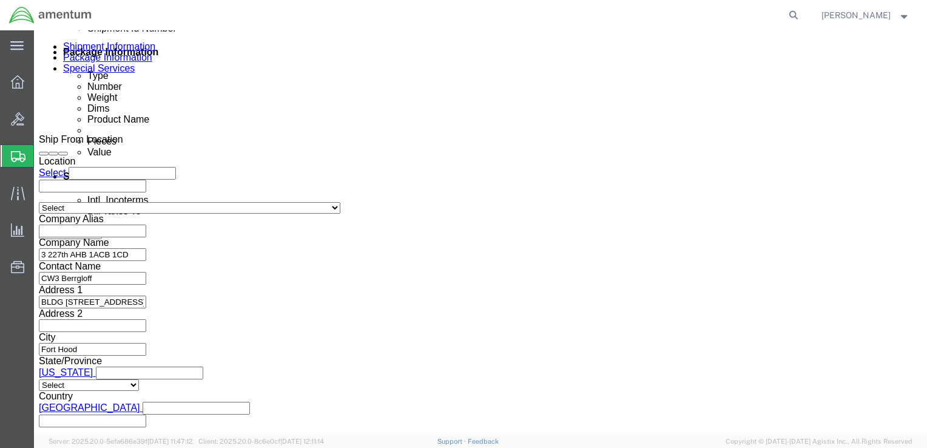
scroll to position [647, 0]
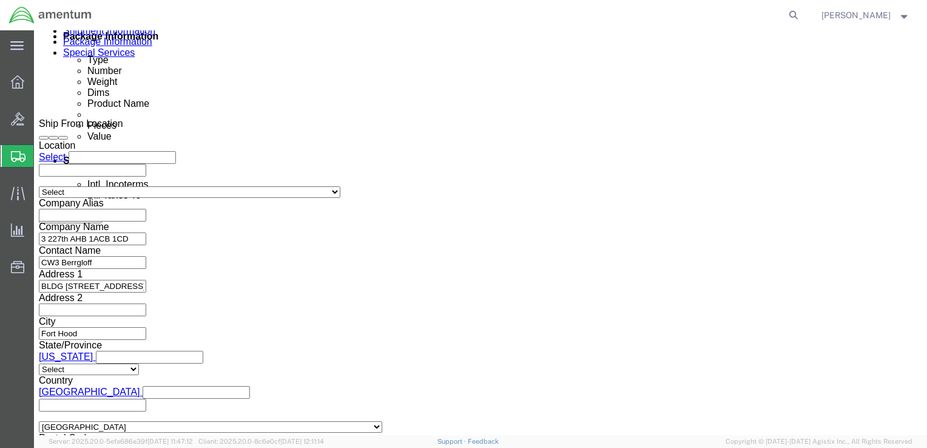
type input "4999.R.2521.BC.AZ.0K.CAVA.00"
click button "Continue"
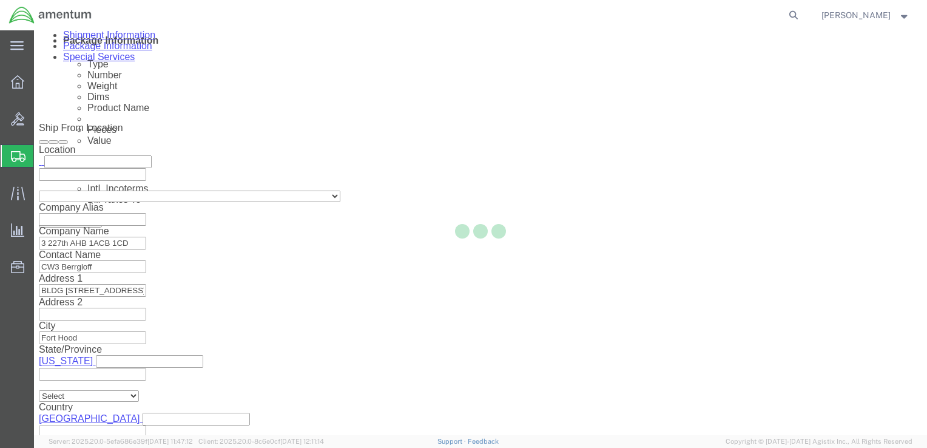
scroll to position [4, 0]
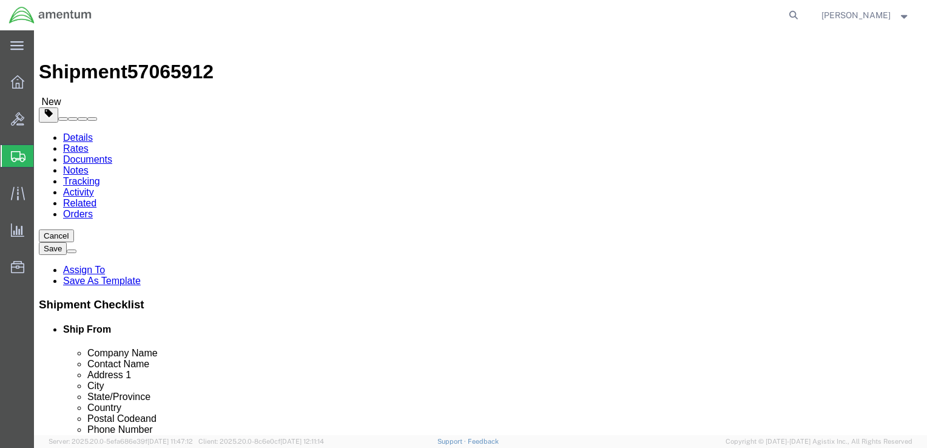
click select "Select BCK Boxes Bale(s) Basket(s) Bolt(s) Bottle(s) Buckets Bulk Bundle(s) Can…"
select select "CASE"
click select "Select BCK Boxes Bale(s) Basket(s) Bolt(s) Bottle(s) Buckets Bulk Bundle(s) Can…"
click input "text"
type input "25"
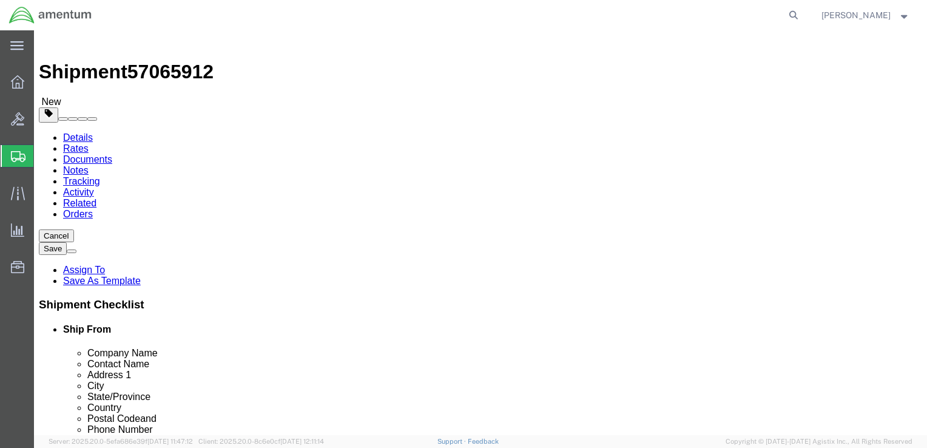
type input "19"
type input "48.0"
click link "Add Content"
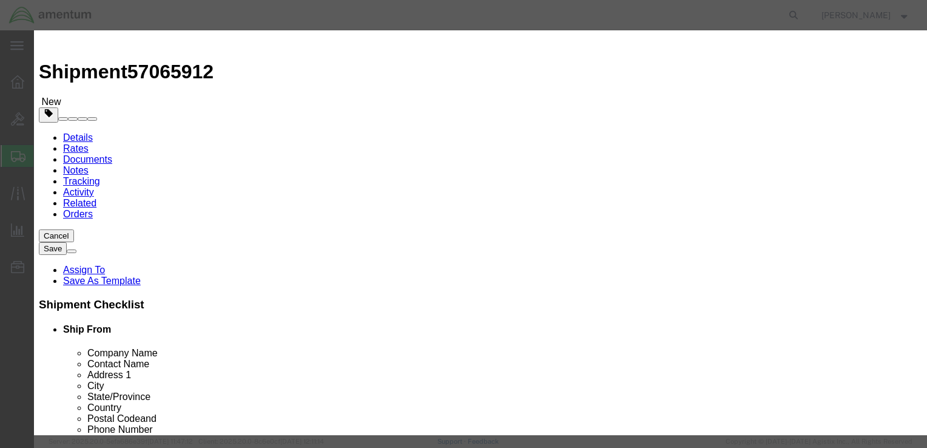
click input "text"
type input "APU Generator"
type input "1"
click input "text"
type input "3500.00"
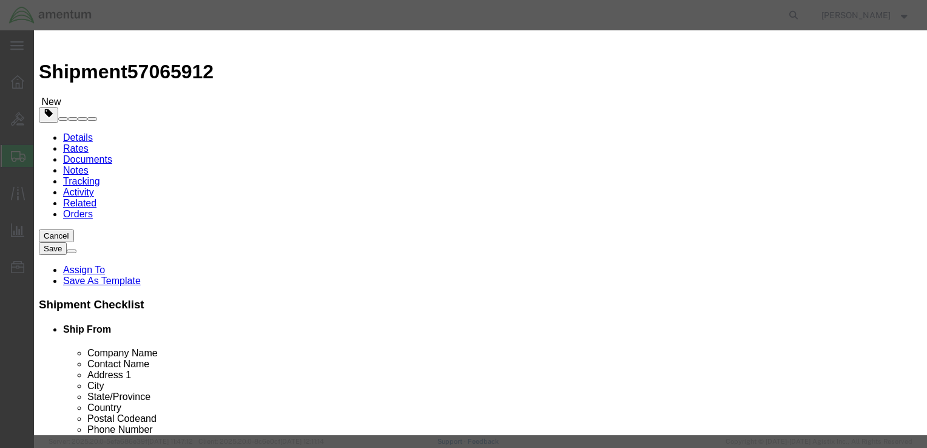
click select "Select 50 55 60 65 70 85 92.5 100 125 175 250 300 400"
select select "50"
click select "Select 50 55 60 65 70 85 92.5 100 125 175 250 300 400"
click textarea
type textarea "[PHONE_NUMBER]"
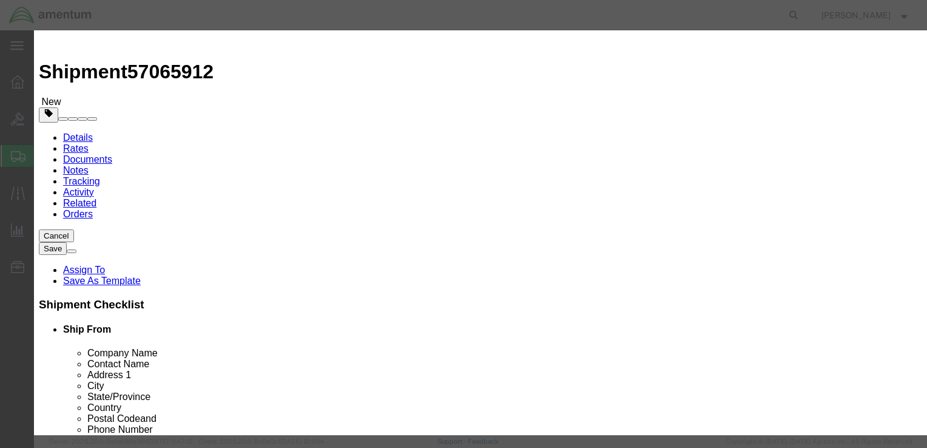
click label "Description"
click select "Select [GEOGRAPHIC_DATA] [GEOGRAPHIC_DATA] [GEOGRAPHIC_DATA] [GEOGRAPHIC_DATA] …"
select select "US"
click select "Select [GEOGRAPHIC_DATA] [GEOGRAPHIC_DATA] [GEOGRAPHIC_DATA] [GEOGRAPHIC_DATA] …"
drag, startPoint x: 271, startPoint y: 138, endPoint x: 231, endPoint y: 136, distance: 40.7
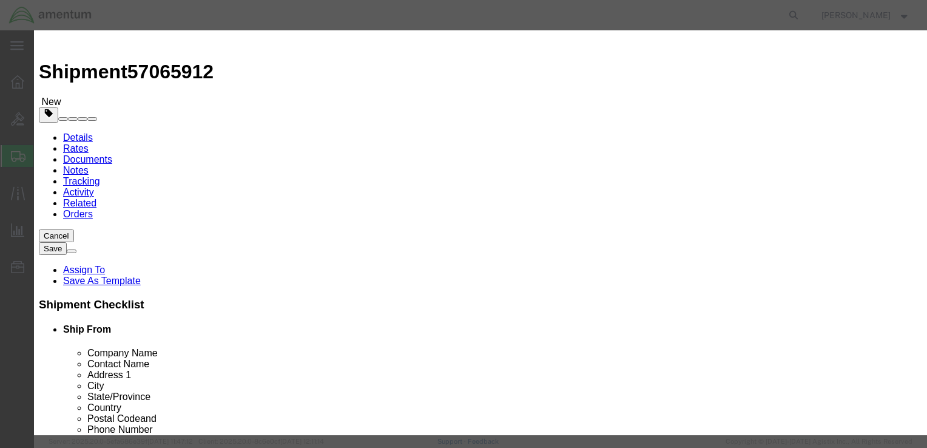
click input "3500.00"
type input "26,000.00"
click input "text"
type input "B1012-01284"
click button "Save & Close"
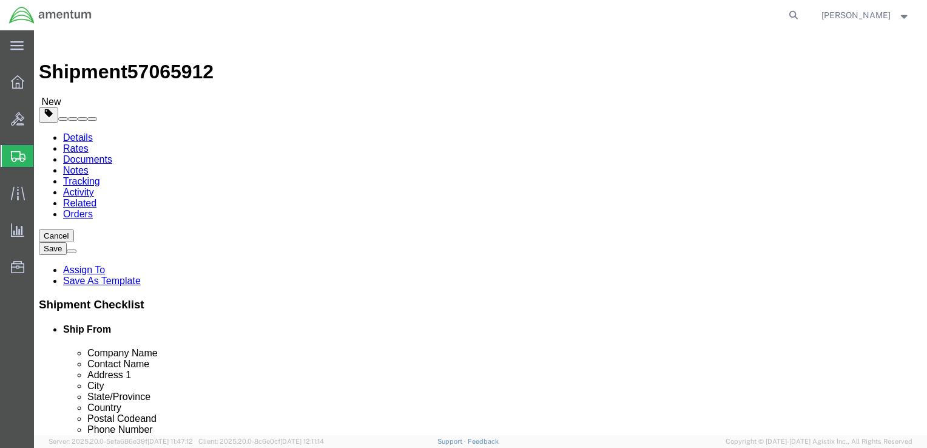
click button "Rate Shipment"
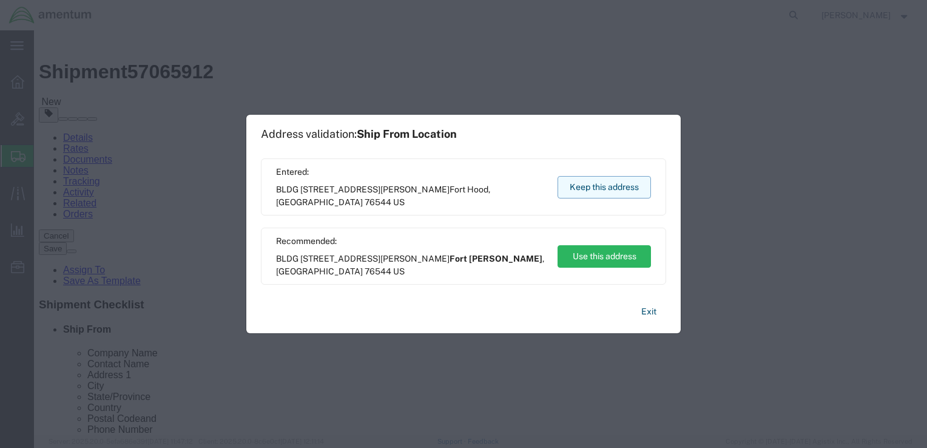
click at [596, 185] on button "Keep this address" at bounding box center [604, 187] width 93 height 22
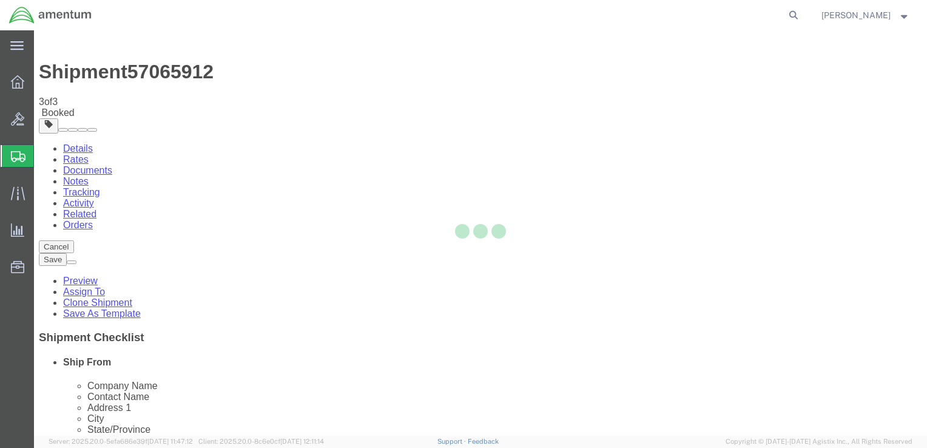
scroll to position [0, 0]
